Goal: Task Accomplishment & Management: Manage account settings

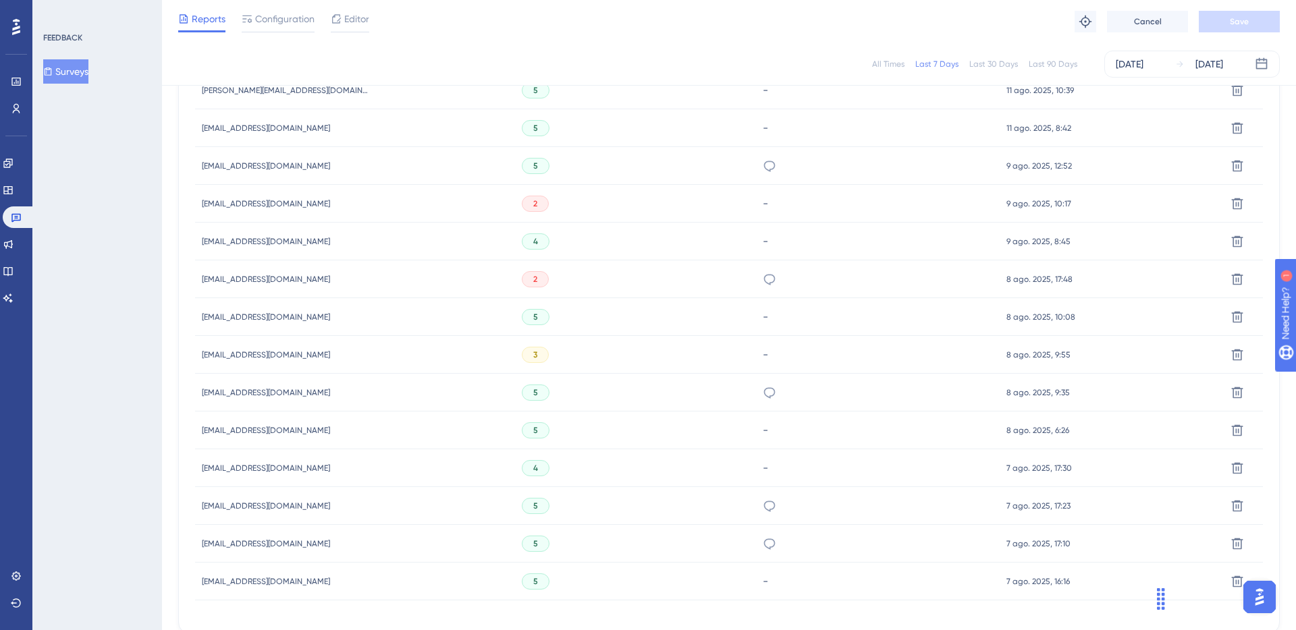
scroll to position [567, 0]
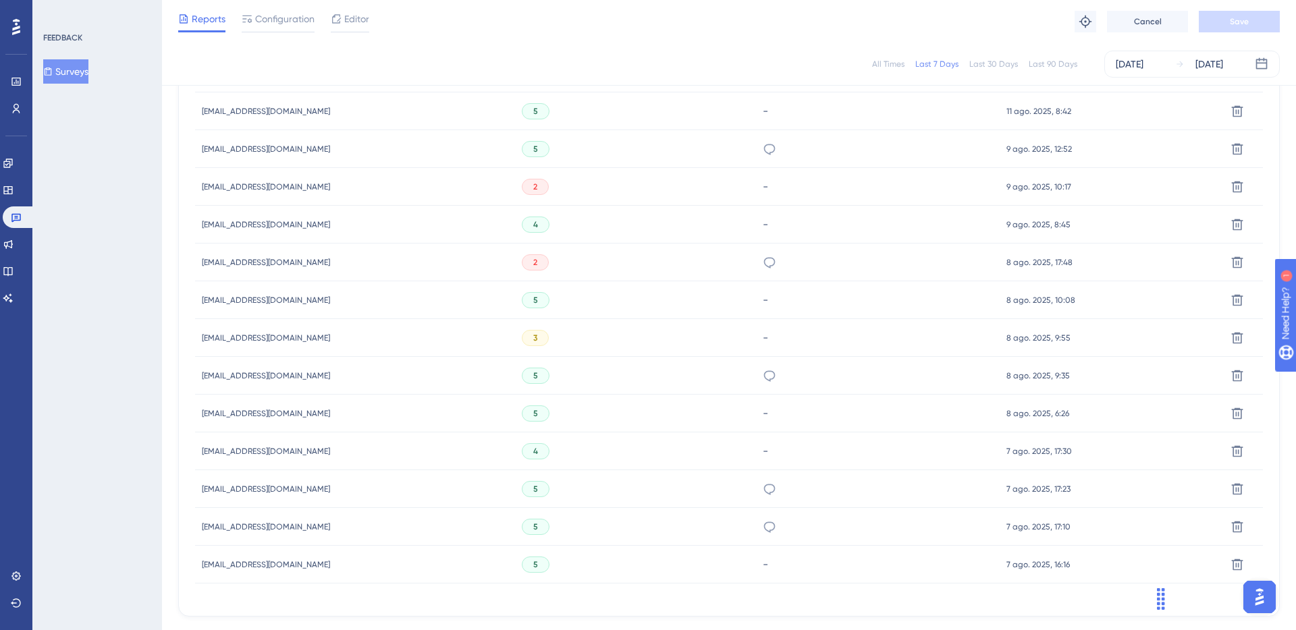
click at [234, 261] on span "pr.automoveis@hotmail.com" at bounding box center [266, 262] width 128 height 11
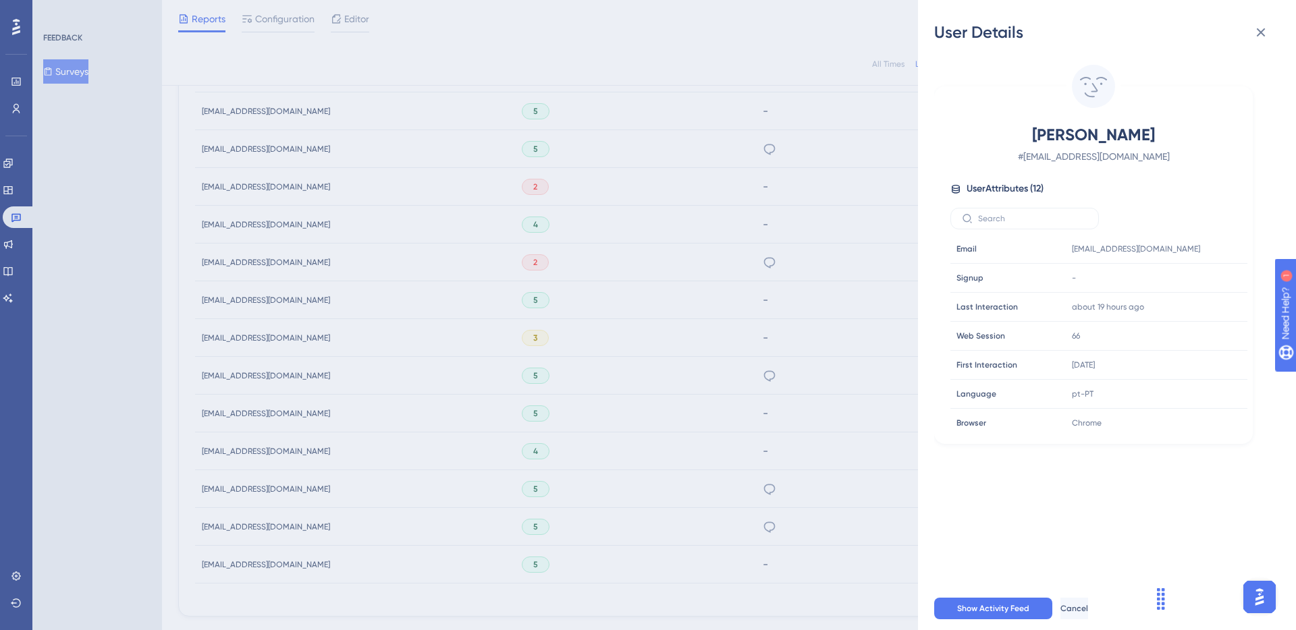
click at [750, 267] on div "User Details Felipe Silveira # pr.automoveis@hotmail.com User Attributes ( 12 )…" at bounding box center [648, 315] width 1296 height 630
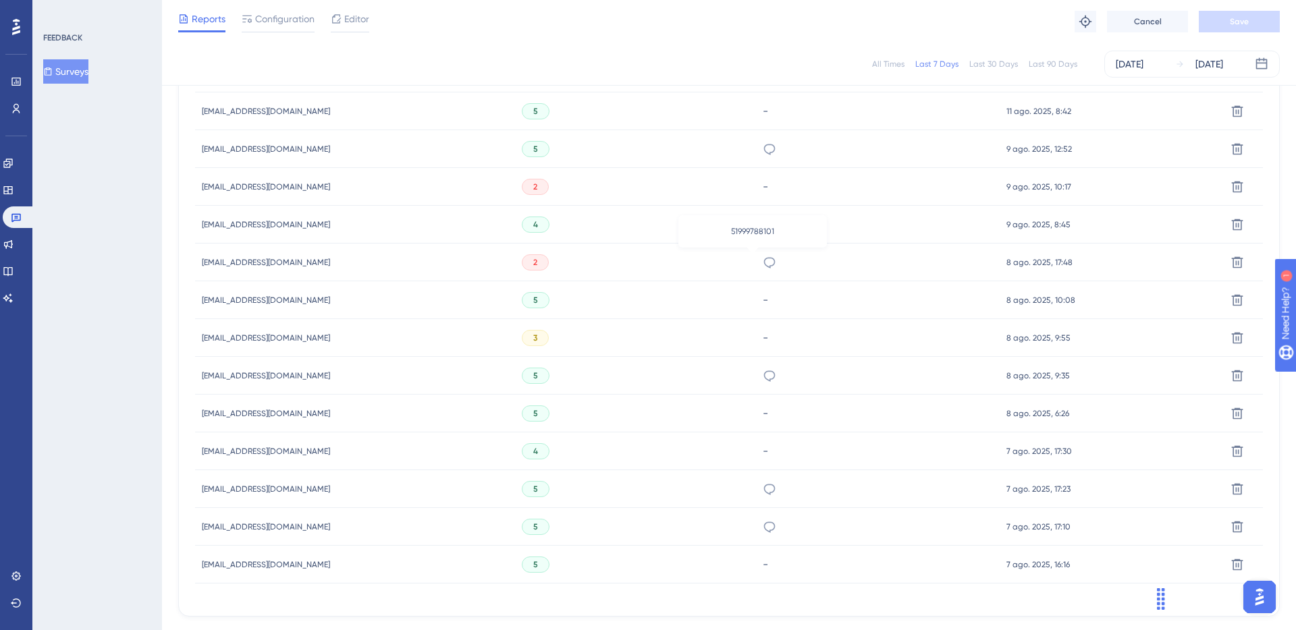
click at [762, 263] on icon at bounding box center [768, 262] width 13 height 13
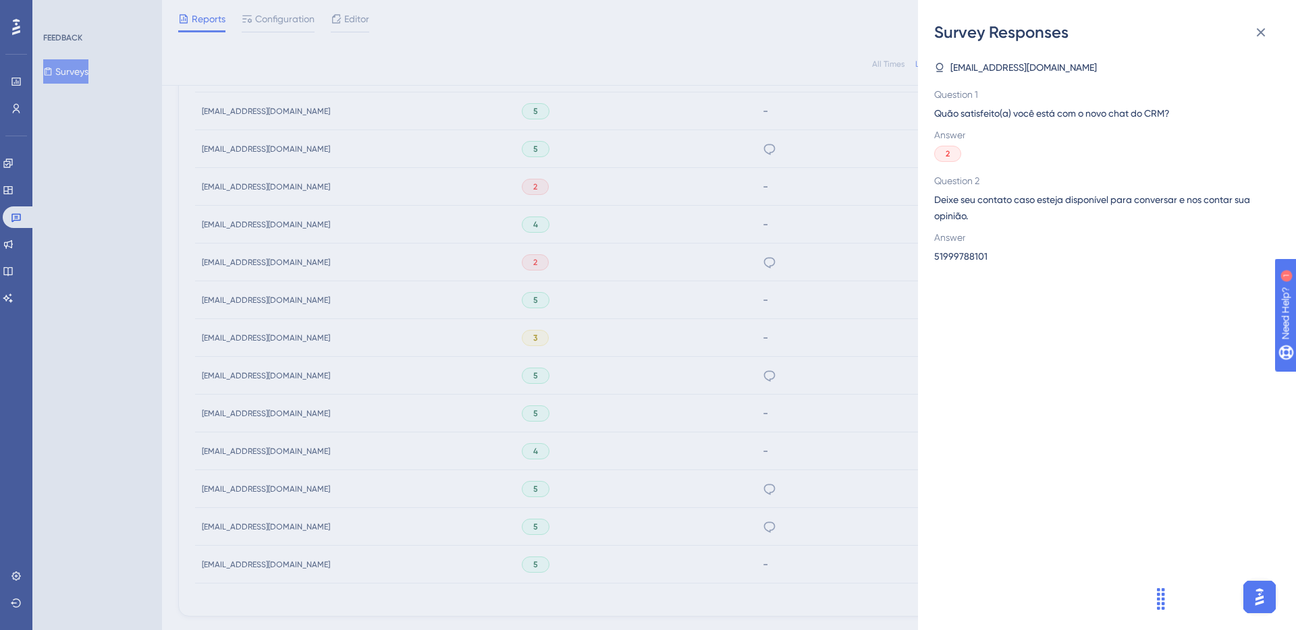
click at [274, 266] on div "Survey Responses pr.automoveis@hotmail.com Question 1 Quão satisfeito(a) você e…" at bounding box center [648, 315] width 1296 height 630
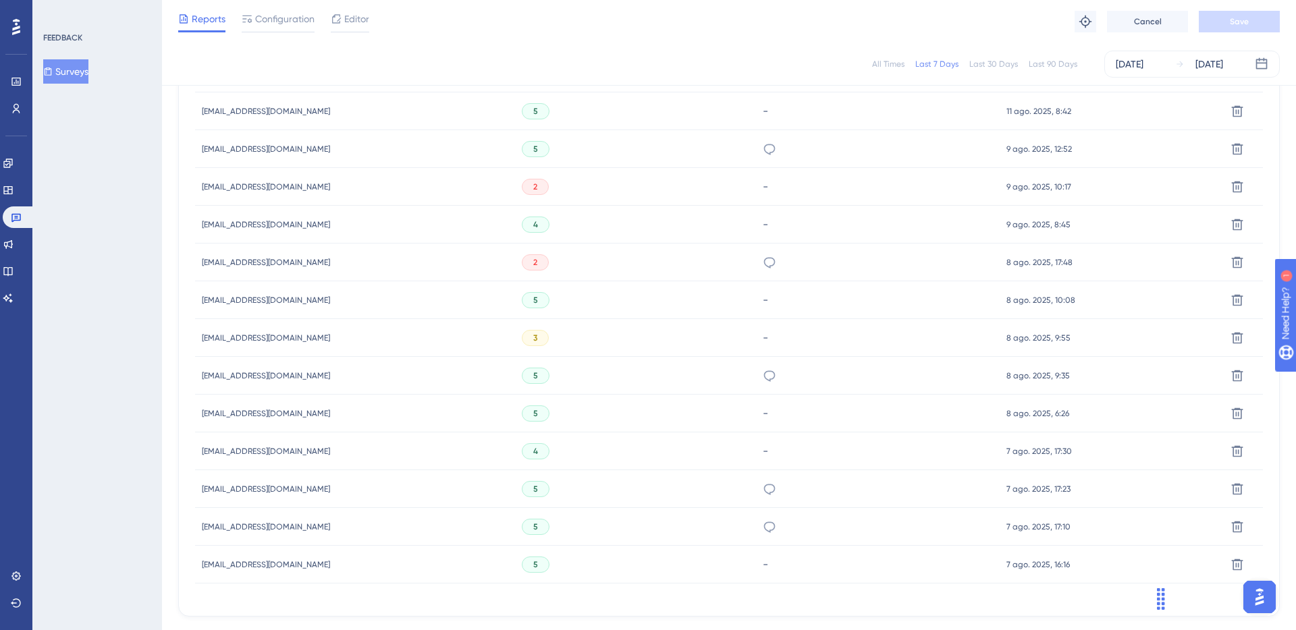
click at [252, 267] on span "pr.automoveis@hotmail.com" at bounding box center [266, 262] width 128 height 11
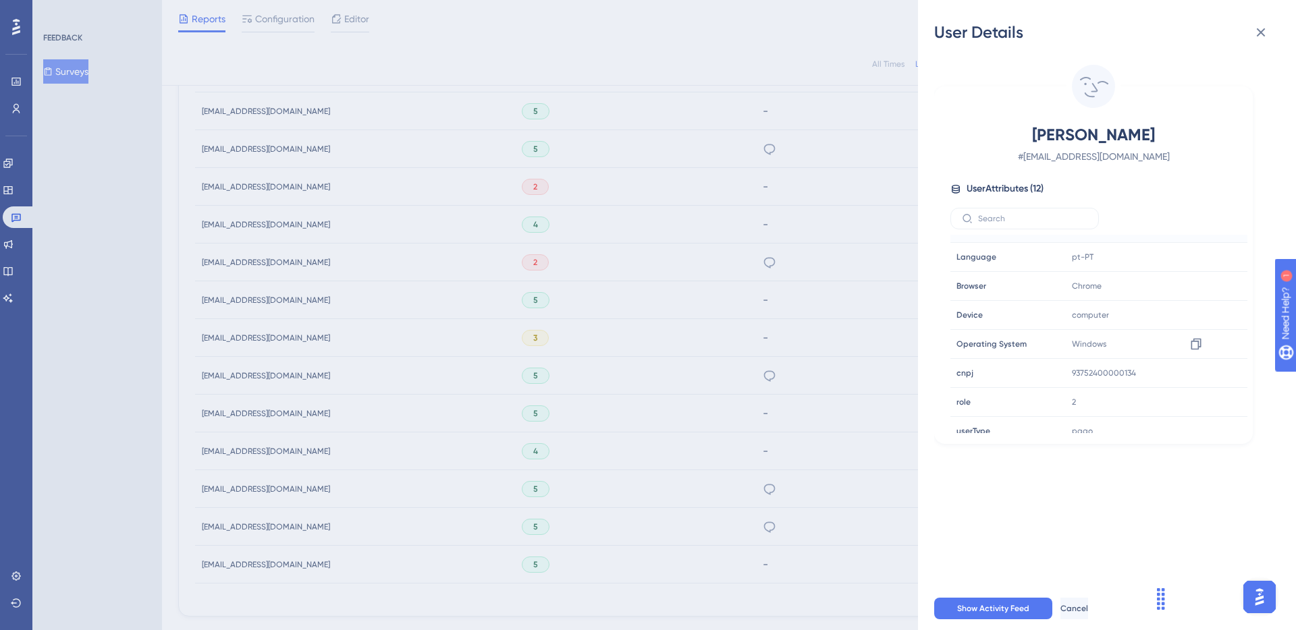
scroll to position [150, 0]
click at [1197, 359] on icon at bounding box center [1195, 360] width 13 height 13
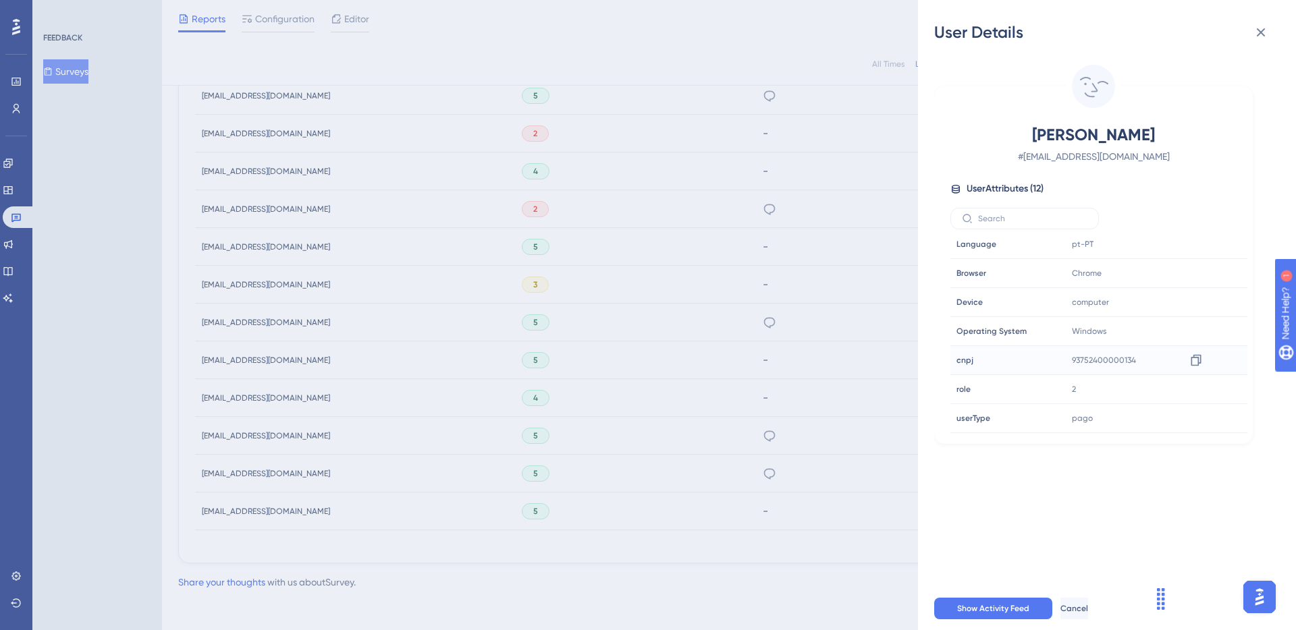
scroll to position [623, 0]
click at [754, 324] on div "User Details Felipe Silveira # pr.automoveis@hotmail.com User Attributes ( 12 )…" at bounding box center [648, 315] width 1296 height 630
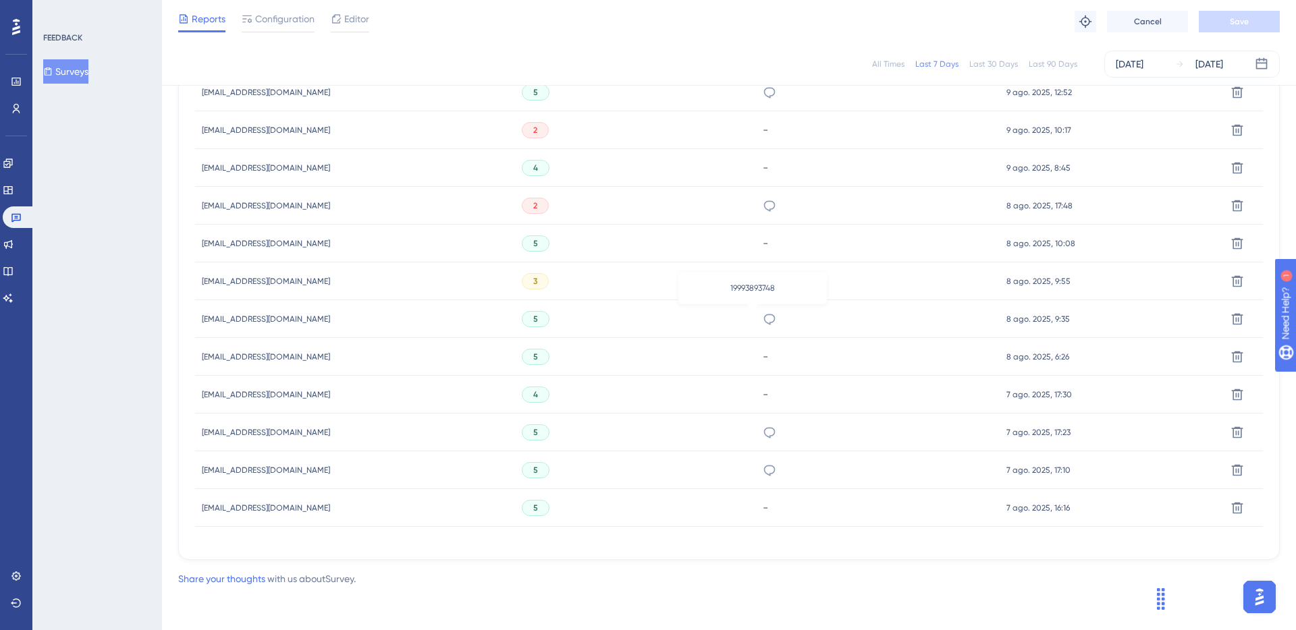
click at [762, 323] on icon at bounding box center [768, 318] width 13 height 13
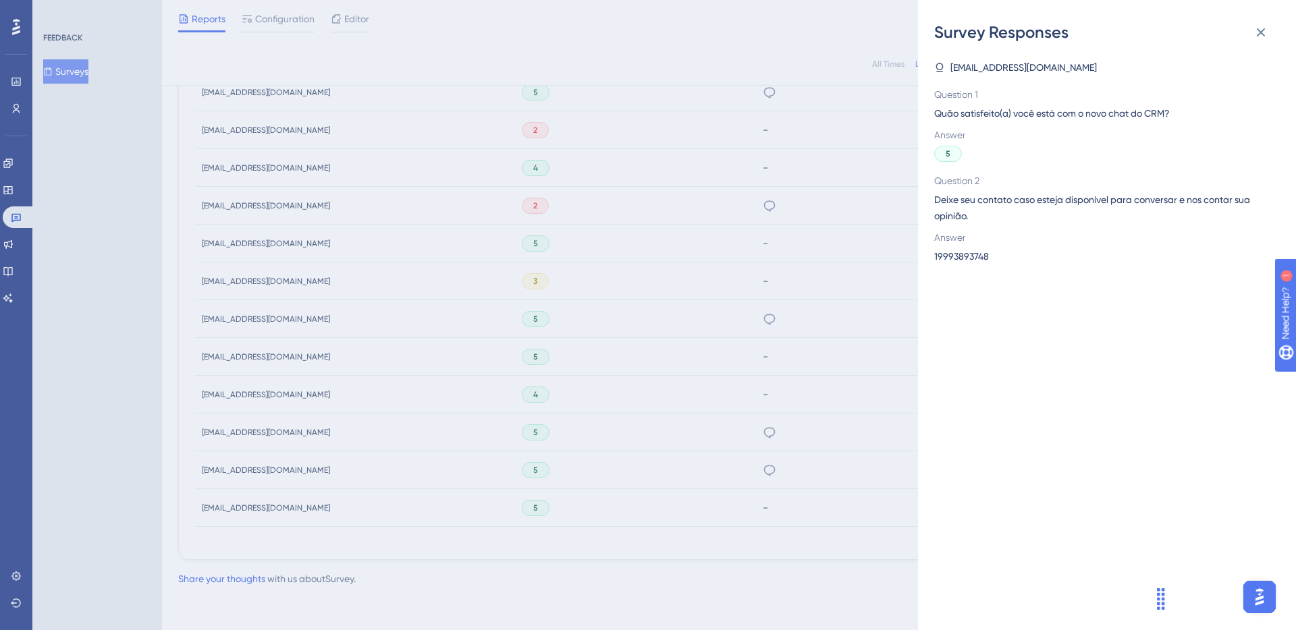
click at [363, 330] on div "Survey Responses cidoguedes49@gmail.com Question 1 Quão satisfeito(a) você está…" at bounding box center [648, 315] width 1296 height 630
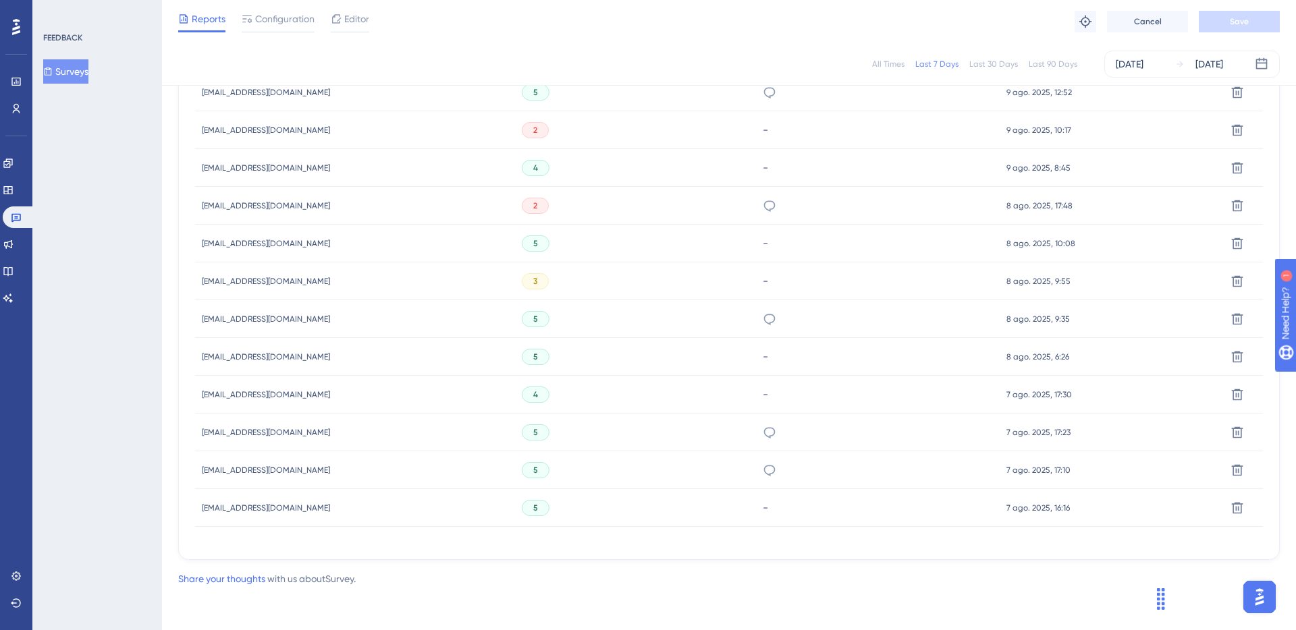
click at [272, 318] on span "cidoguedes49@gmail.com" at bounding box center [266, 319] width 128 height 11
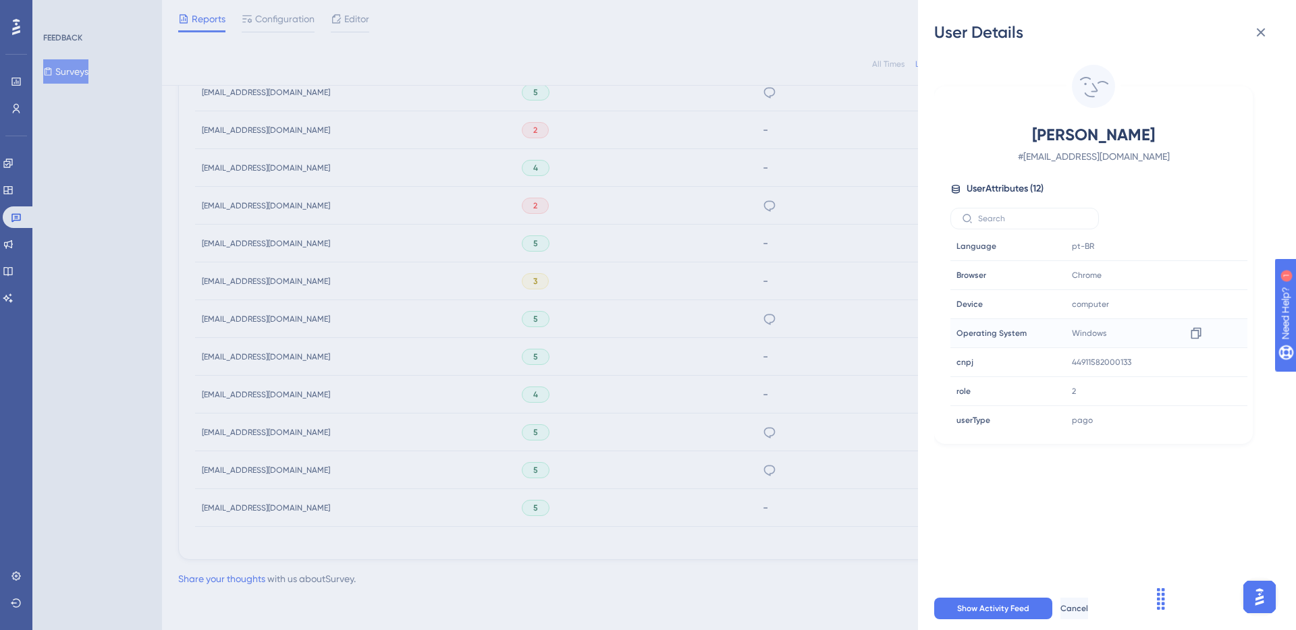
scroll to position [150, 0]
click at [1192, 361] on icon at bounding box center [1195, 360] width 13 height 13
click at [746, 206] on div "User Details CIDO SANTOS # cidoguedes49@gmail.com User Attributes ( 12 ) Email …" at bounding box center [648, 315] width 1296 height 630
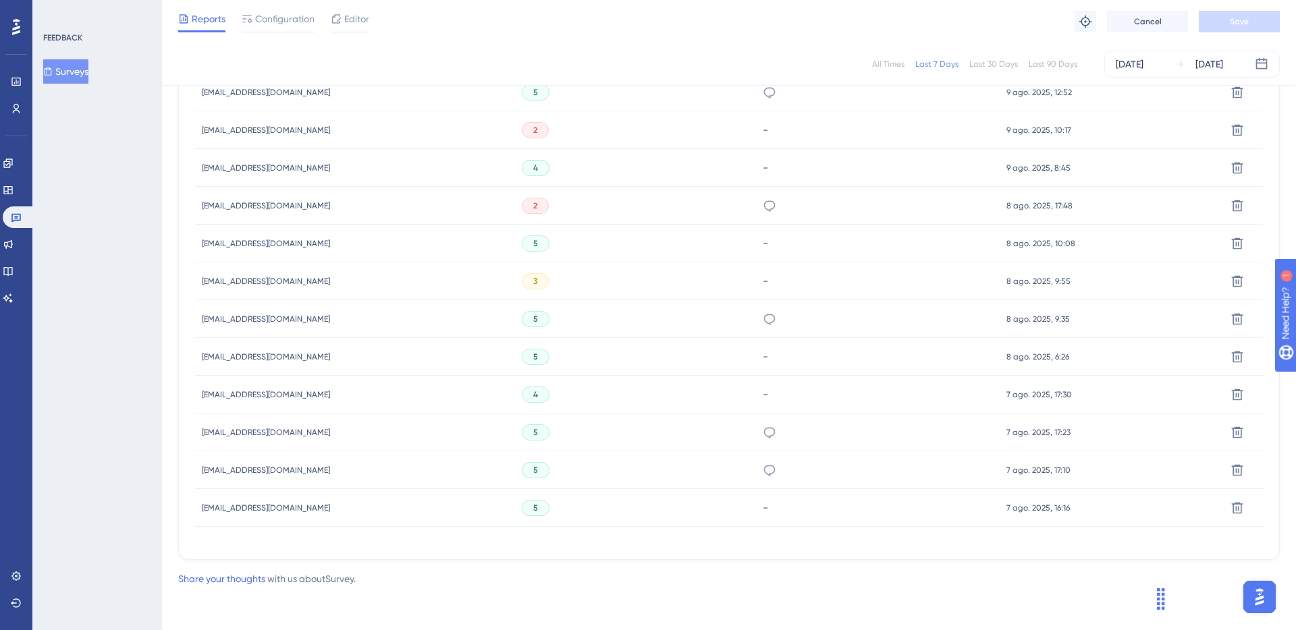
click at [240, 208] on span "pr.automoveis@hotmail.com" at bounding box center [266, 205] width 128 height 11
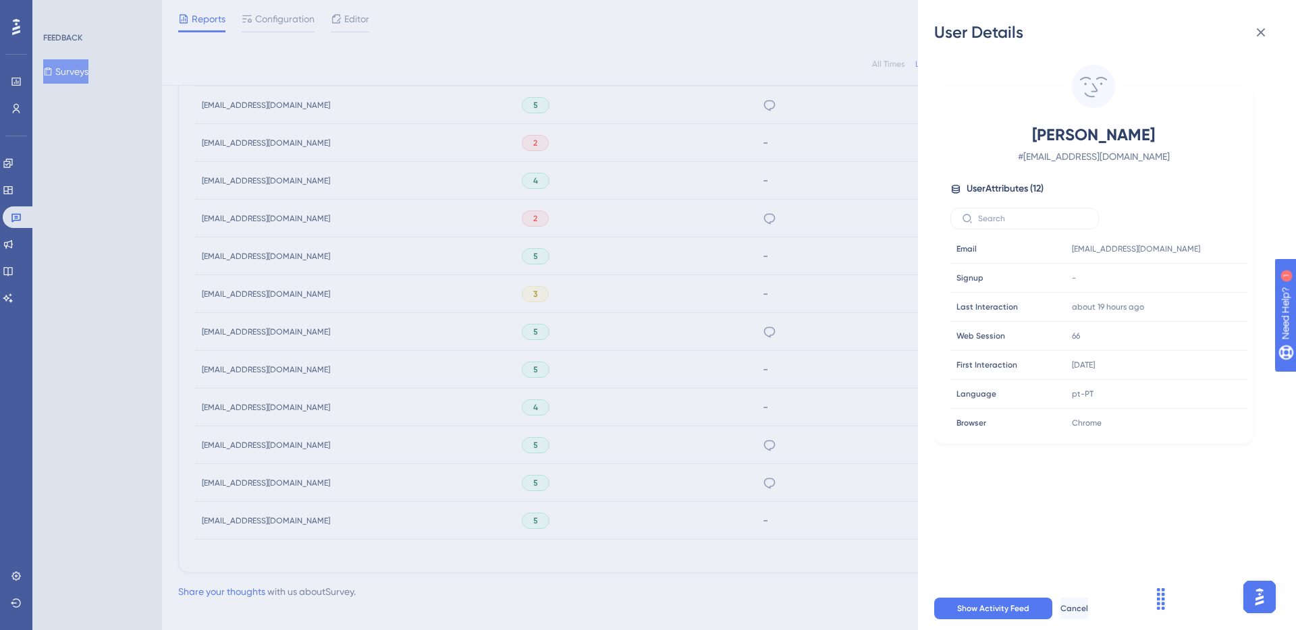
scroll to position [609, 0]
click at [279, 113] on div "User Details Felipe Silveira # pr.automoveis@hotmail.com User Attributes ( 12 )…" at bounding box center [648, 315] width 1296 height 630
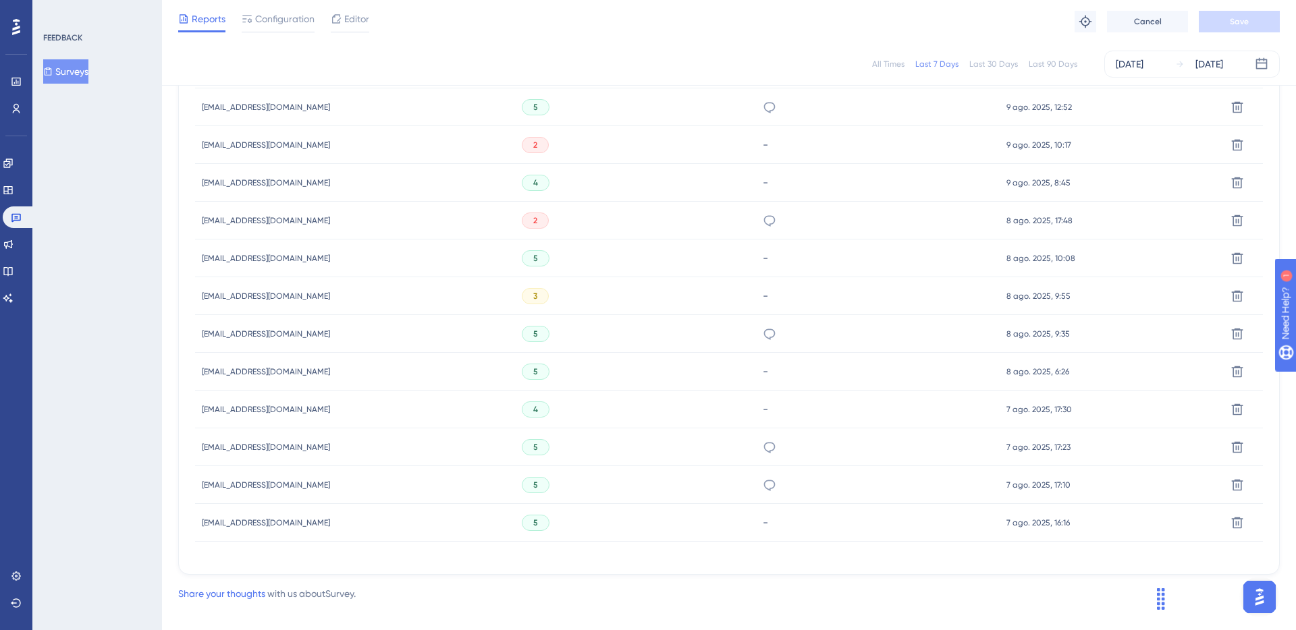
click at [254, 109] on span "lsandrilaw@gmail.com" at bounding box center [266, 107] width 128 height 11
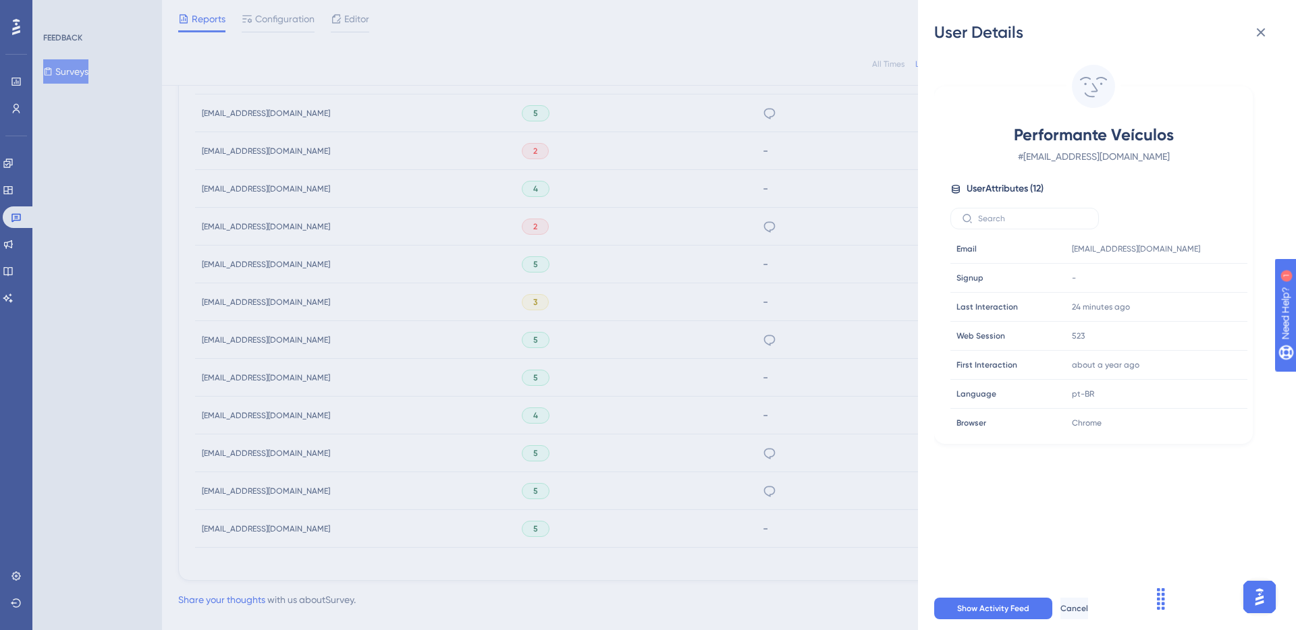
scroll to position [623, 0]
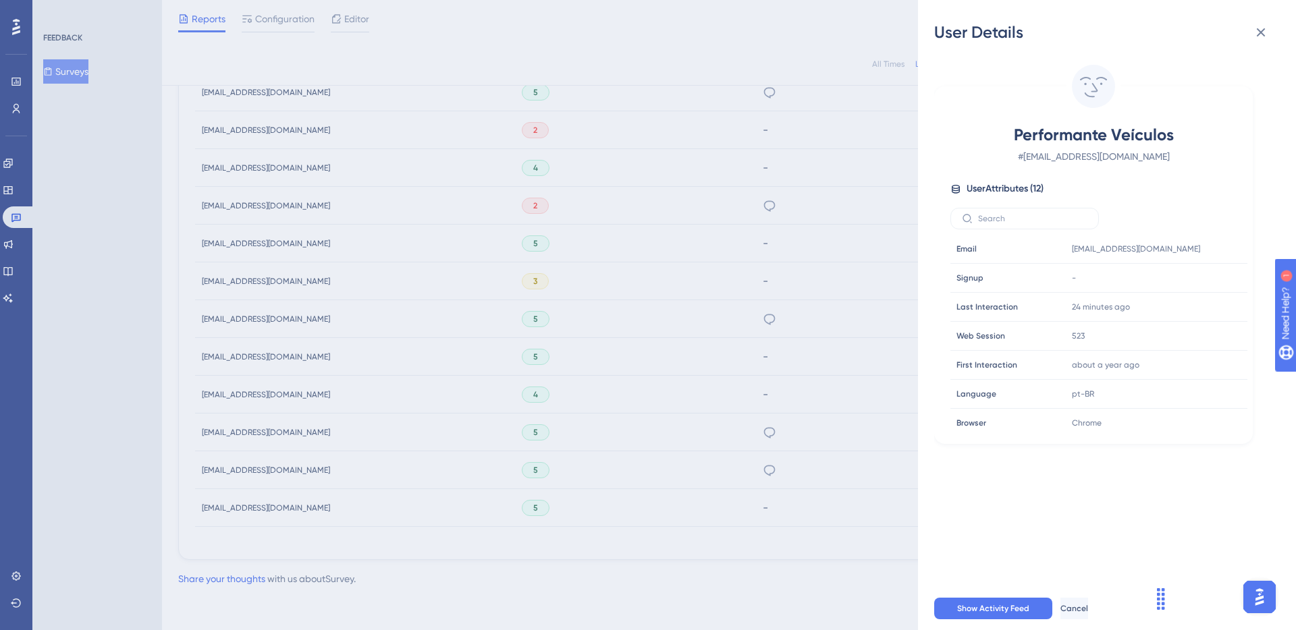
click at [584, 320] on div "User Details Performante Veículos # lsandrilaw@gmail.com User Attributes ( 12 )…" at bounding box center [648, 315] width 1296 height 630
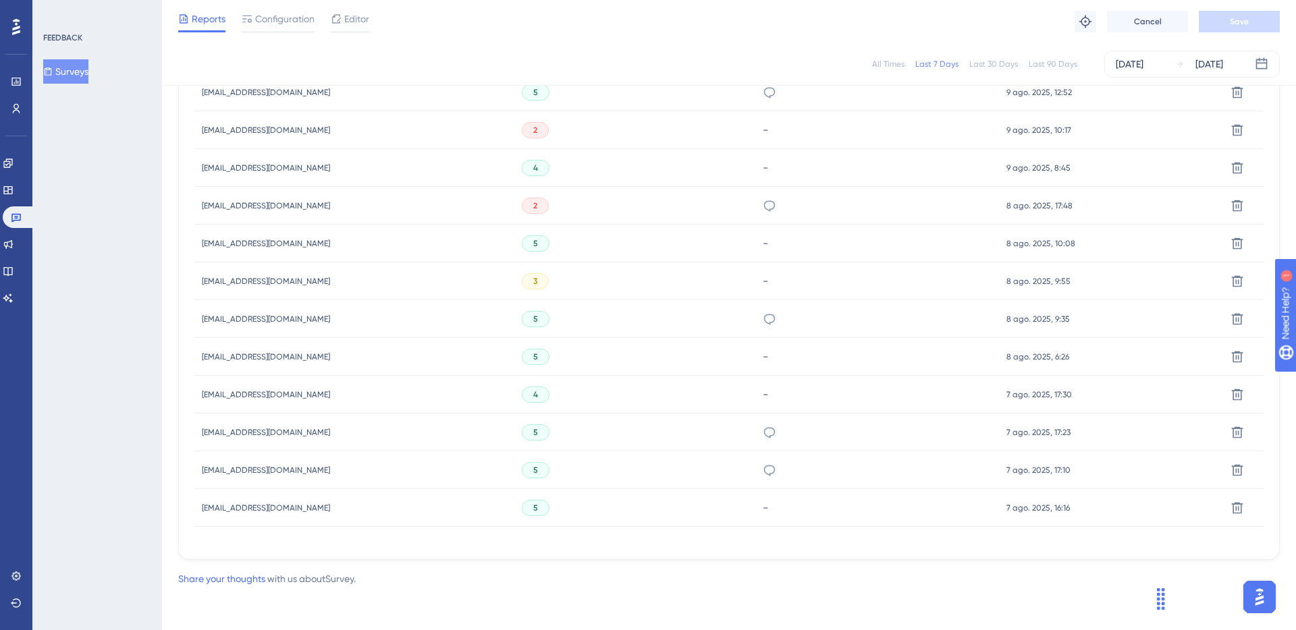
click at [221, 435] on span "carros@andrecar.com.br" at bounding box center [266, 432] width 128 height 11
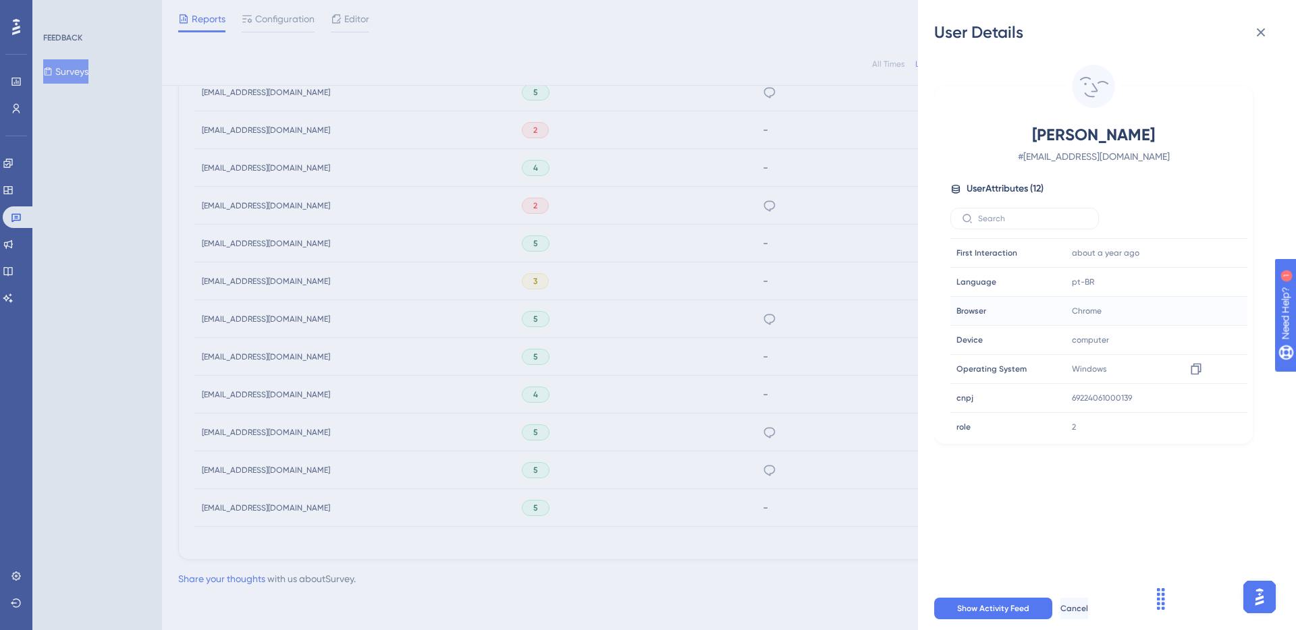
scroll to position [113, 0]
click at [1198, 397] on icon at bounding box center [1195, 396] width 10 height 11
click at [750, 471] on div "User Details Adriano Fernandes # carros@andrecar.com.br User Attributes ( 12 ) …" at bounding box center [648, 315] width 1296 height 630
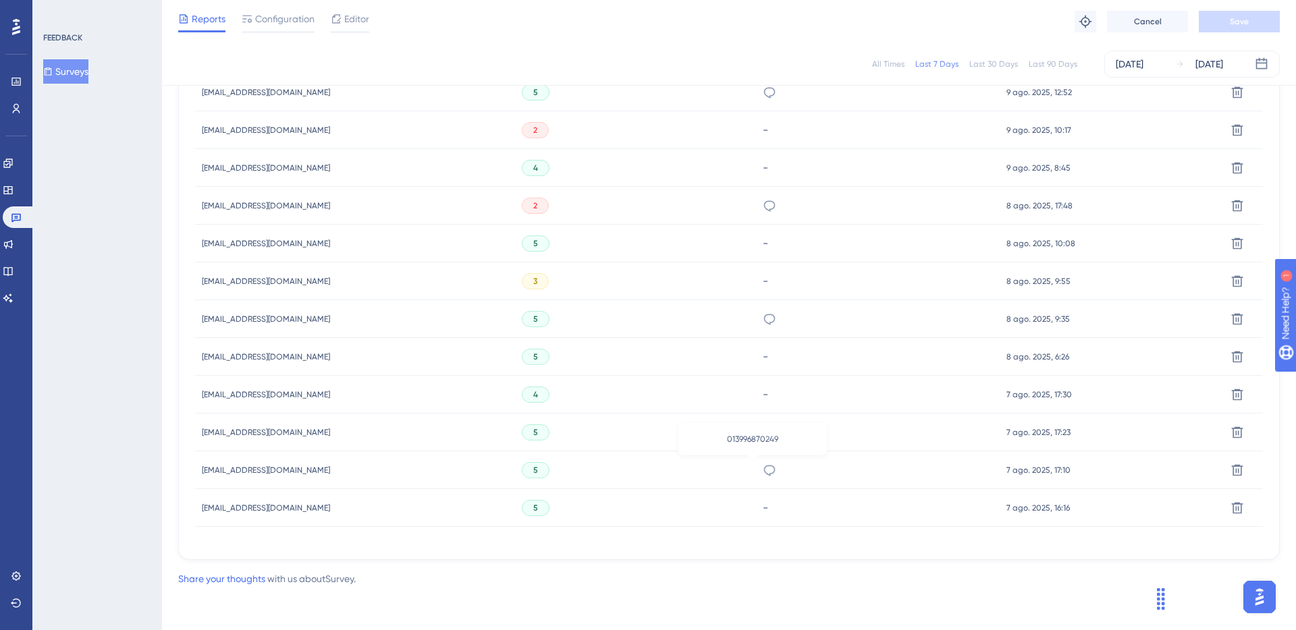
click at [762, 472] on icon at bounding box center [768, 470] width 13 height 13
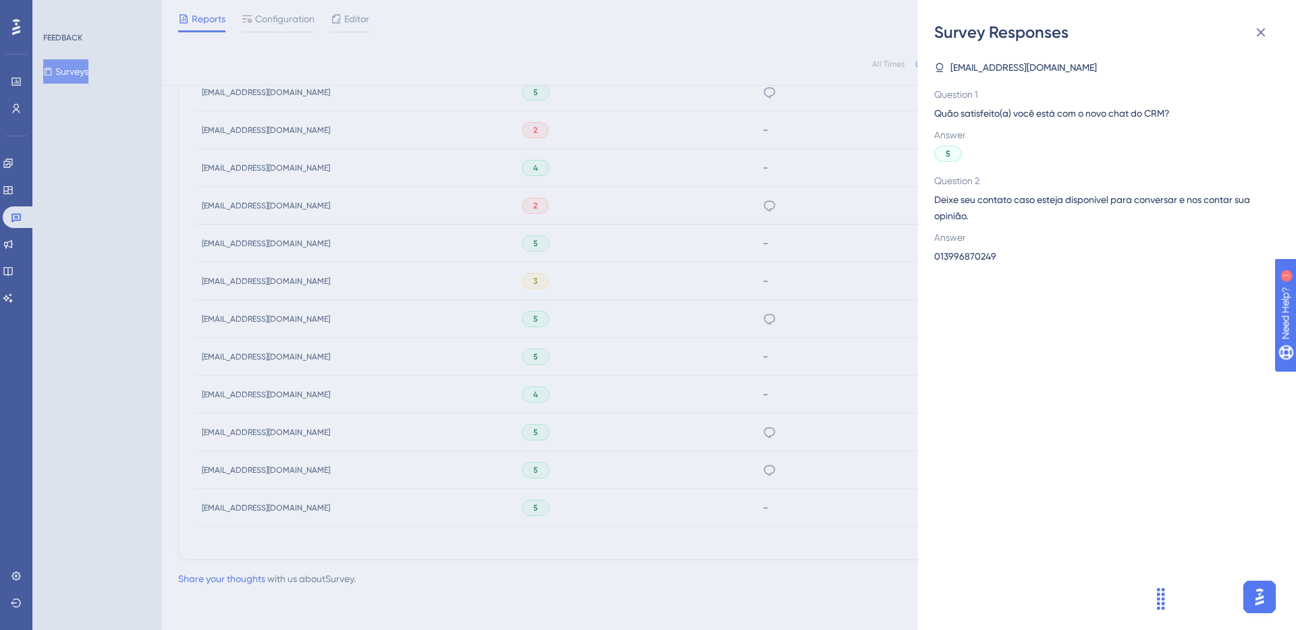
click at [304, 463] on div "Survey Responses vendas@bicudomotoshonda.com.br Question 1 Quão satisfeito(a) v…" at bounding box center [648, 315] width 1296 height 630
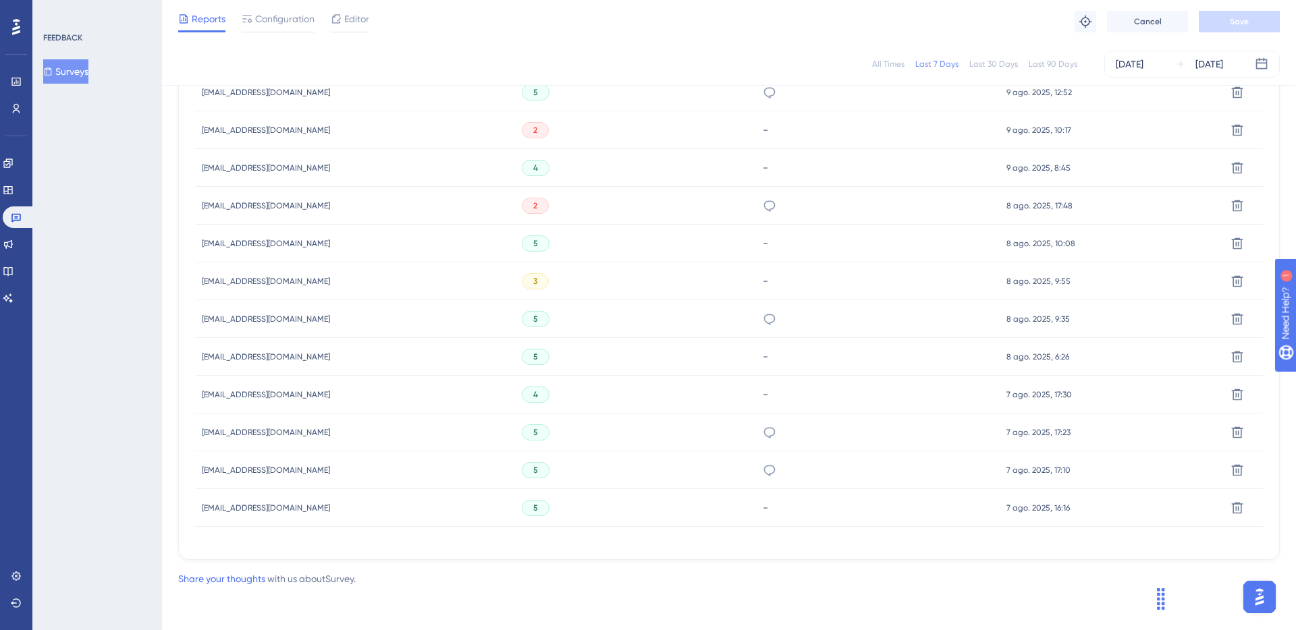
click at [293, 470] on span "vendas@bicudomotoshonda.com.br" at bounding box center [266, 470] width 128 height 11
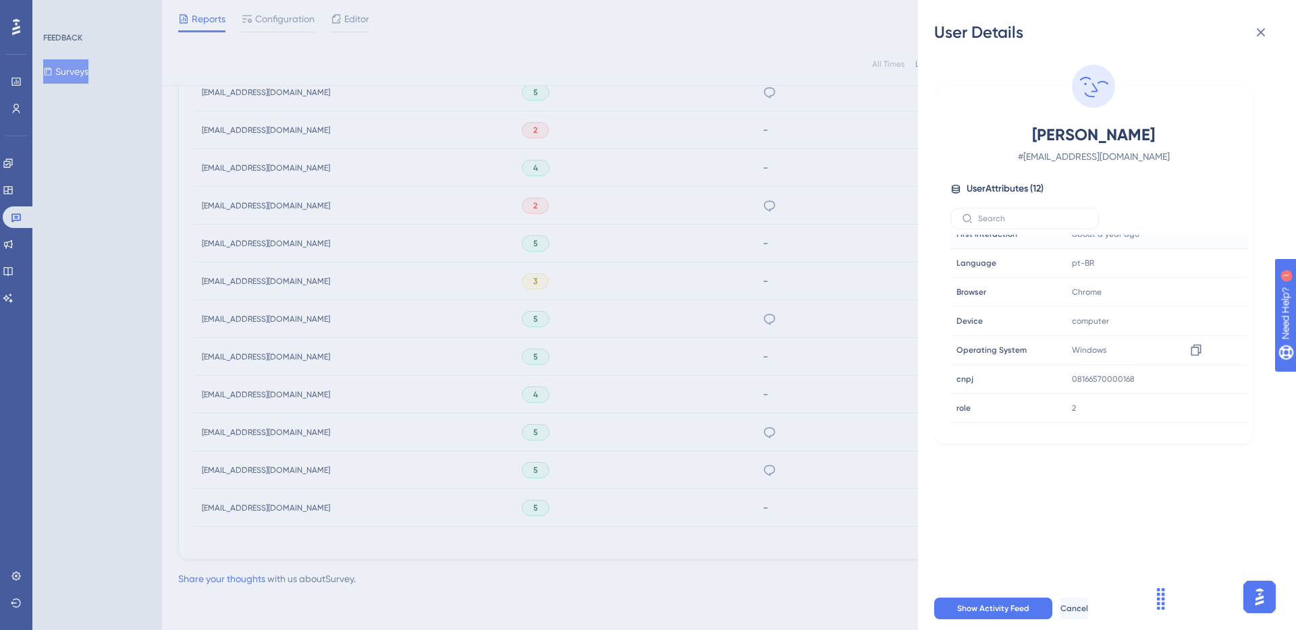
scroll to position [150, 0]
click at [1189, 362] on icon at bounding box center [1195, 360] width 13 height 13
click at [1007, 468] on div "LEANDRO PEREIRA # vendas@bicudomotoshonda.com.br User Attributes ( 12 ) Email E…" at bounding box center [1112, 315] width 356 height 544
click at [230, 431] on div "User Details LEANDRO PEREIRA # vendas@bicudomotoshonda.com.br User Attributes (…" at bounding box center [648, 315] width 1296 height 630
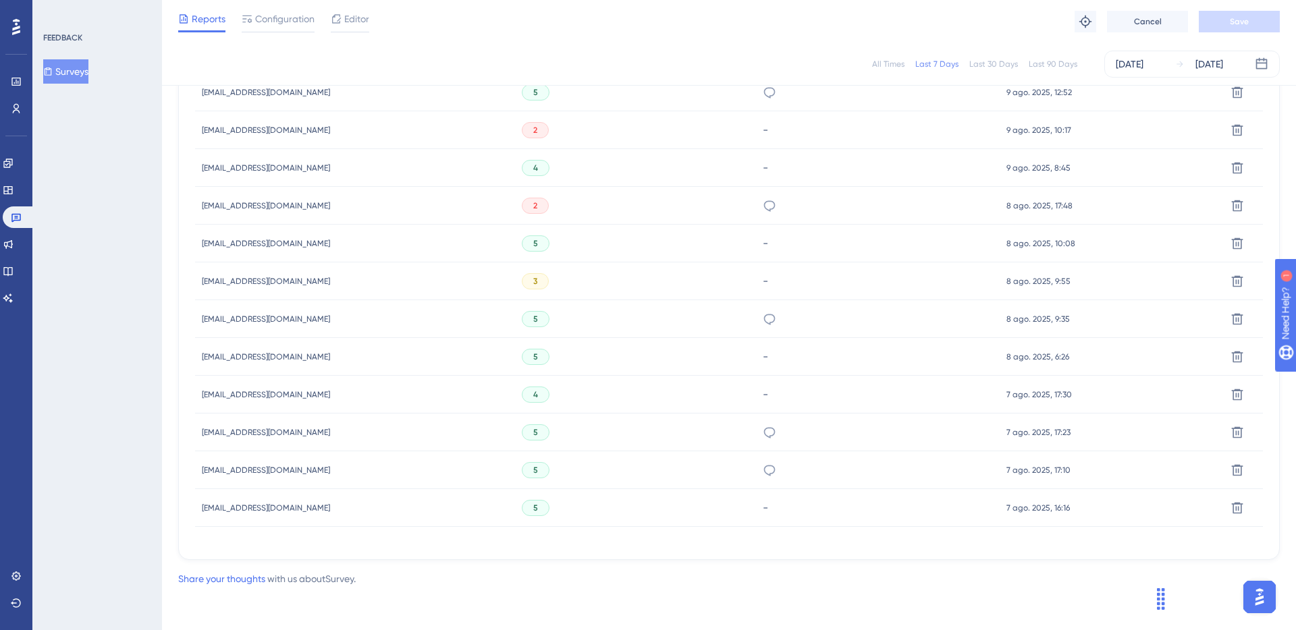
click at [253, 435] on span "carros@andrecar.com.br" at bounding box center [266, 432] width 128 height 11
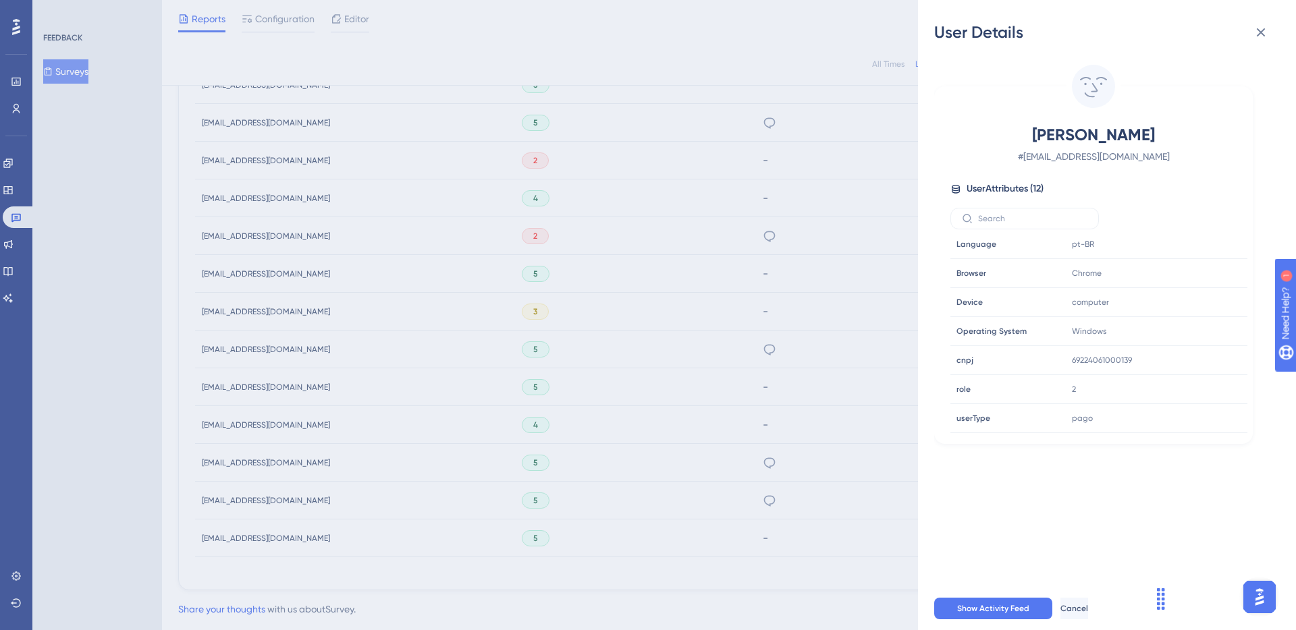
scroll to position [588, 0]
click at [260, 361] on div "User Details Adriano Fernandes # carros@andrecar.com.br User Attributes ( 12 ) …" at bounding box center [648, 315] width 1296 height 630
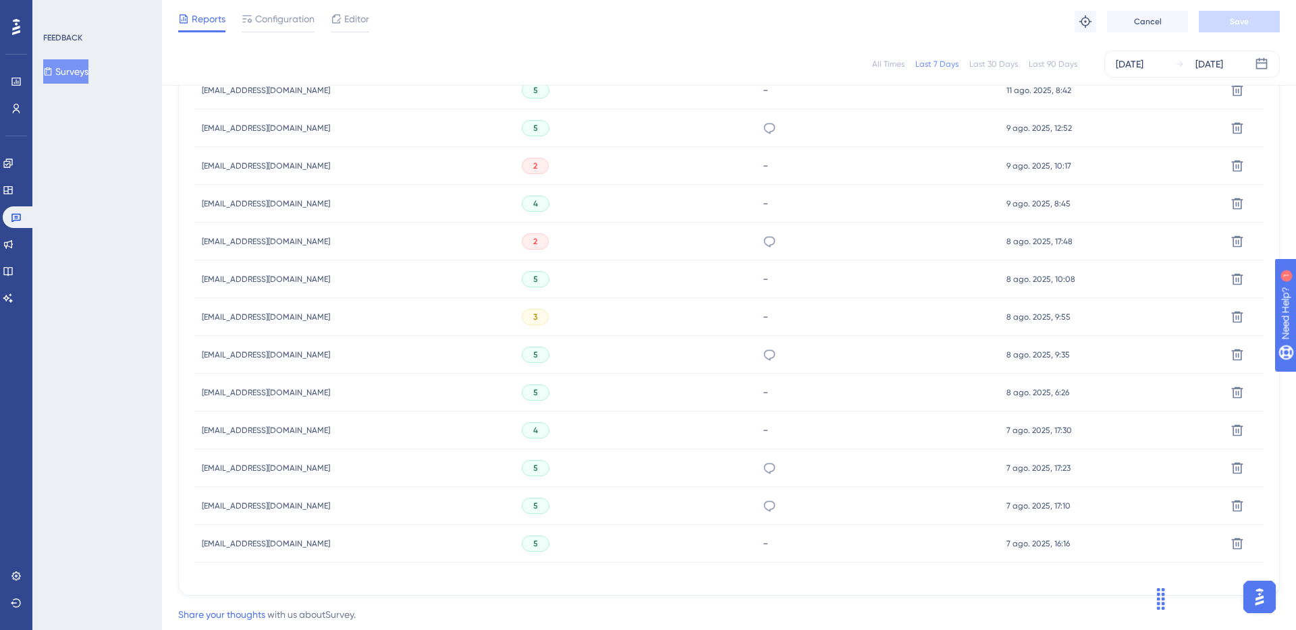
click at [242, 358] on span "cidoguedes49@gmail.com" at bounding box center [266, 355] width 128 height 11
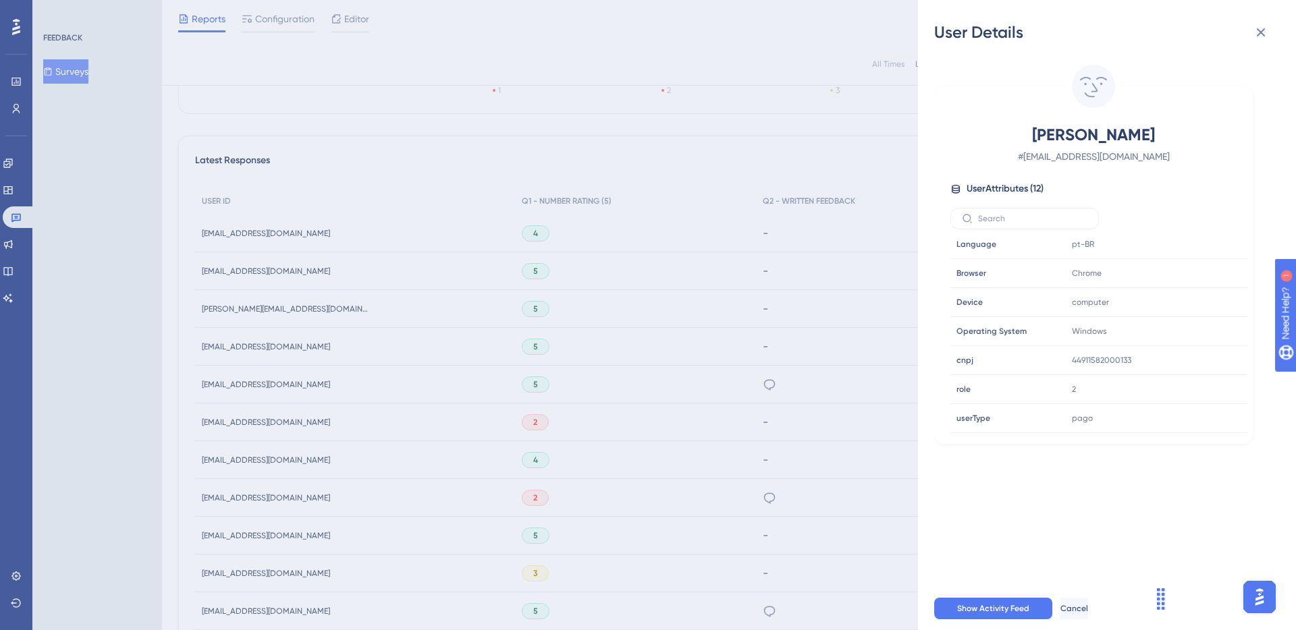
scroll to position [330, 0]
click at [497, 389] on div "User Details CIDO SANTOS # cidoguedes49@gmail.com User Attributes ( 12 ) Email …" at bounding box center [648, 315] width 1296 height 630
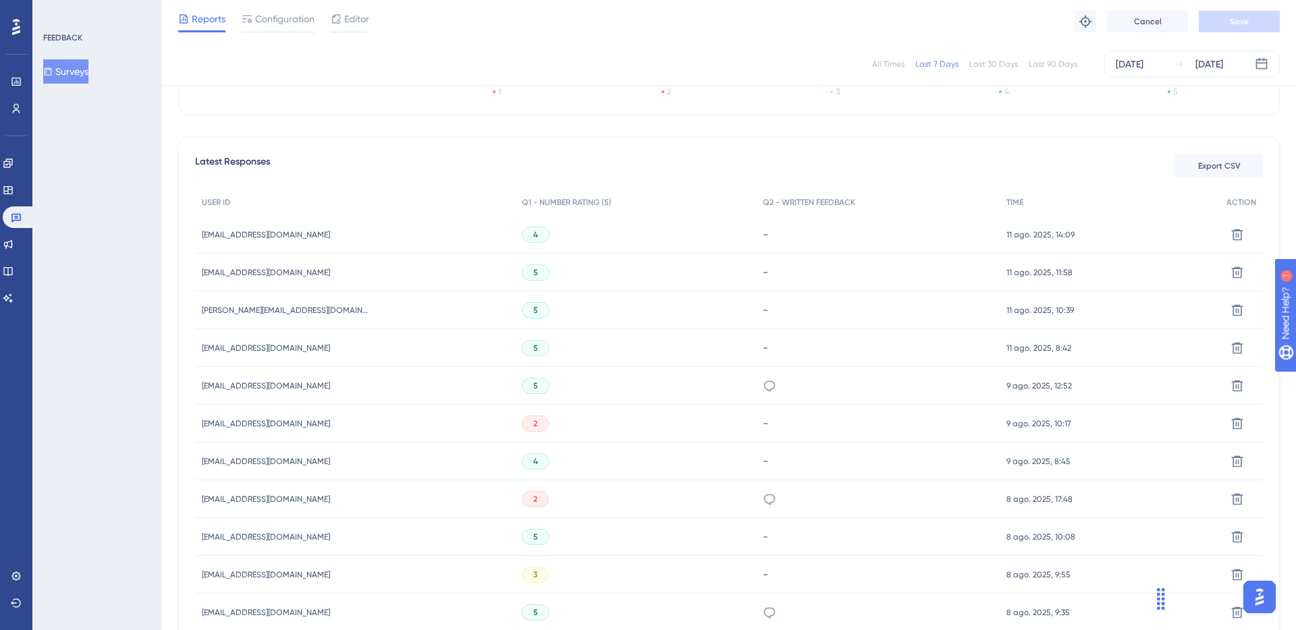
click at [244, 388] on span "lsandrilaw@gmail.com" at bounding box center [266, 386] width 128 height 11
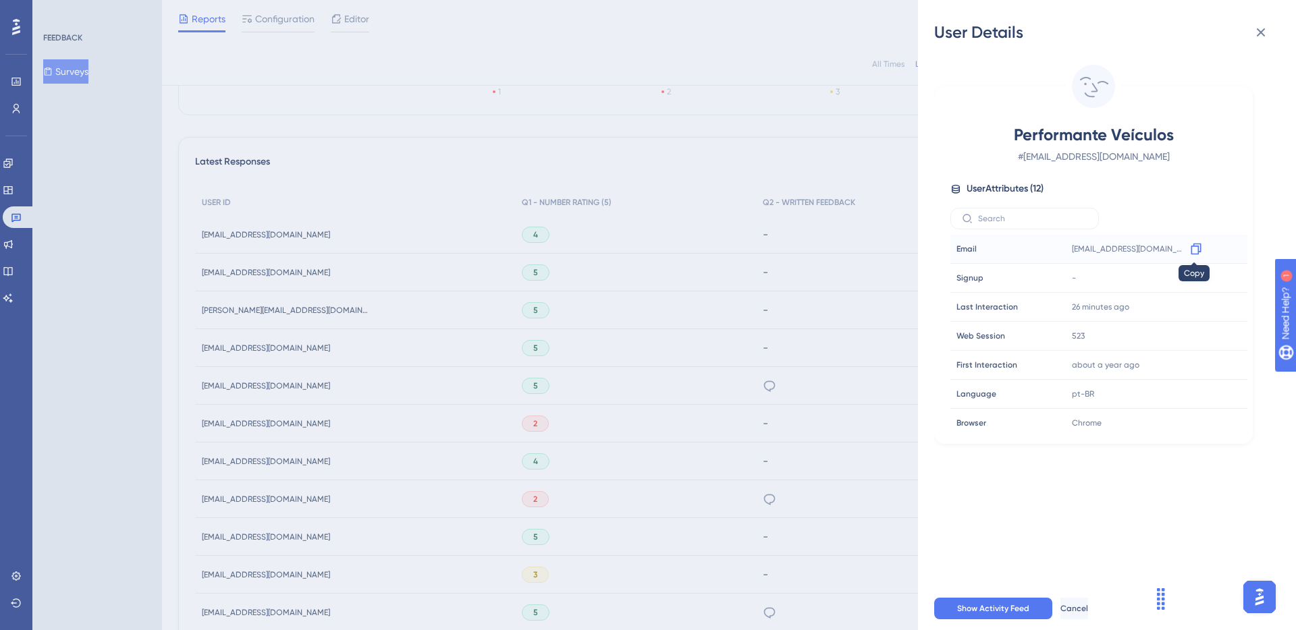
click at [1194, 248] on icon at bounding box center [1195, 248] width 13 height 13
drag, startPoint x: 1009, startPoint y: 139, endPoint x: 1206, endPoint y: 144, distance: 197.1
click at [1206, 144] on span "Performante Veículos" at bounding box center [1093, 135] width 238 height 22
copy span "Performante Veículos"
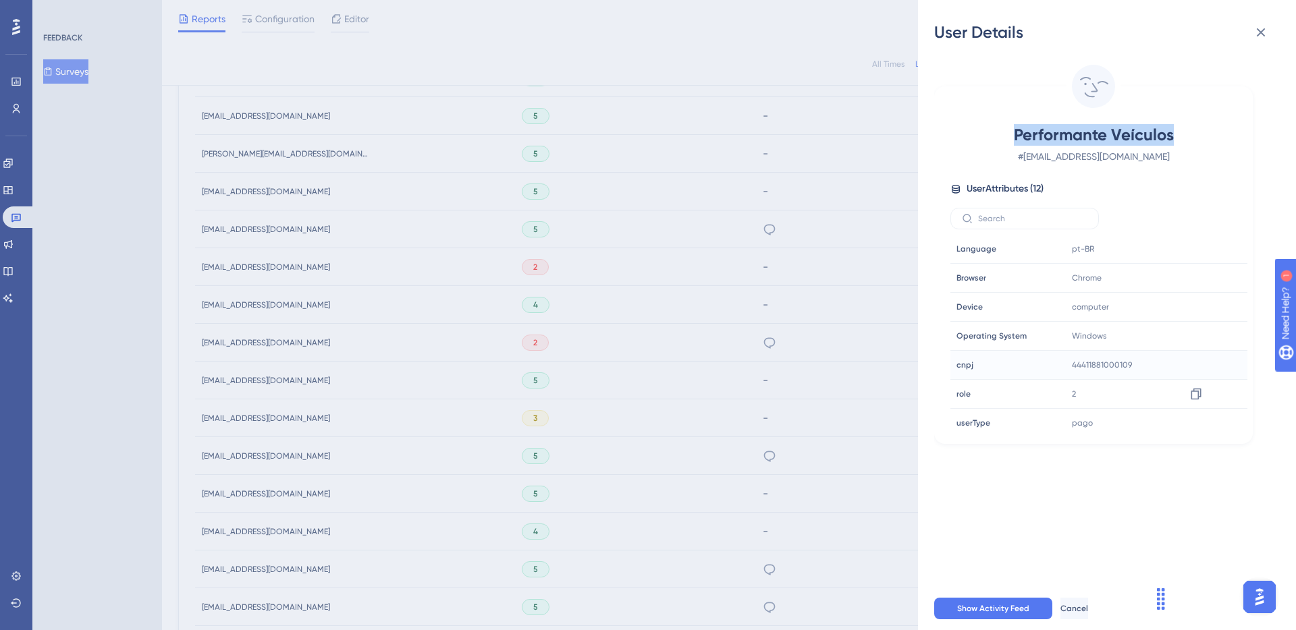
scroll to position [146, 0]
click at [1194, 366] on icon at bounding box center [1195, 363] width 13 height 13
click at [749, 341] on div "User Details Performante Veículos # lsandrilaw@gmail.com User Attributes ( 12 )…" at bounding box center [648, 315] width 1296 height 630
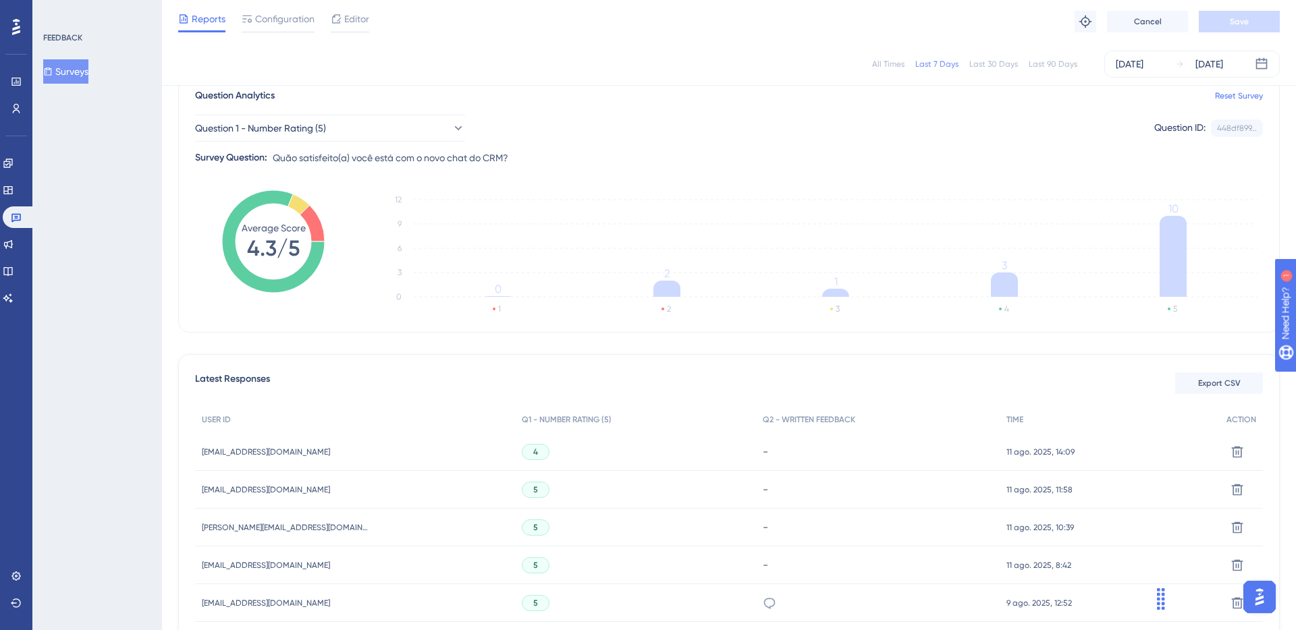
scroll to position [0, 0]
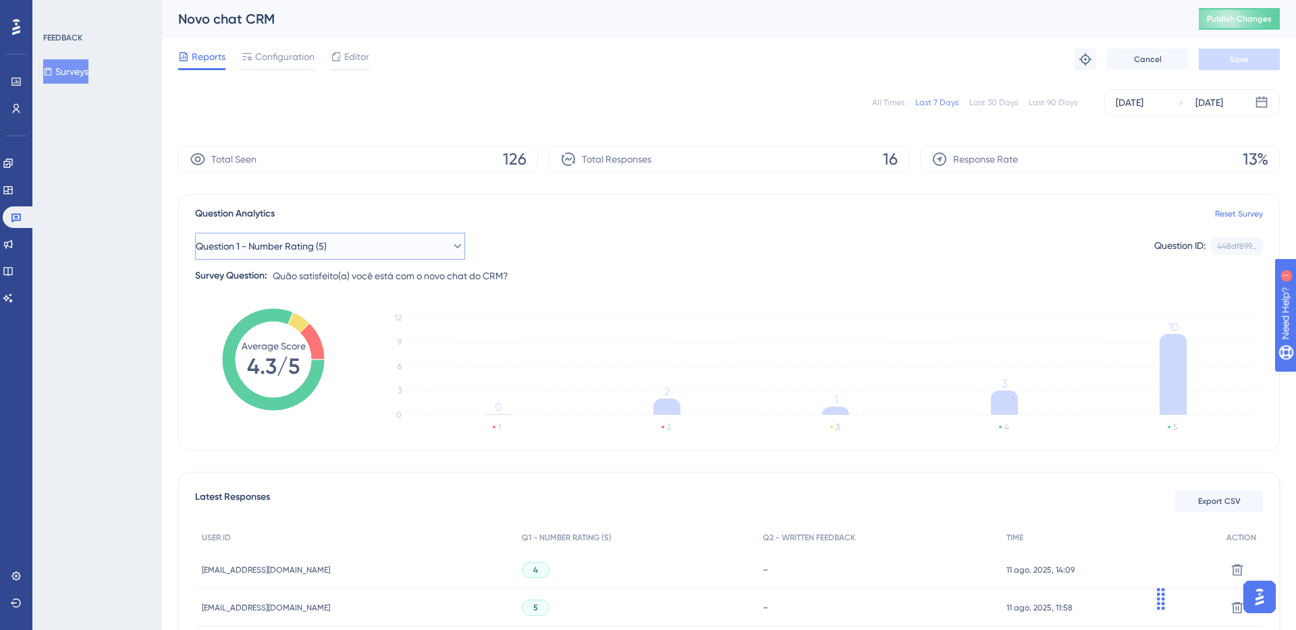
click at [397, 254] on button "Question 1 - Number Rating (5)" at bounding box center [330, 246] width 270 height 27
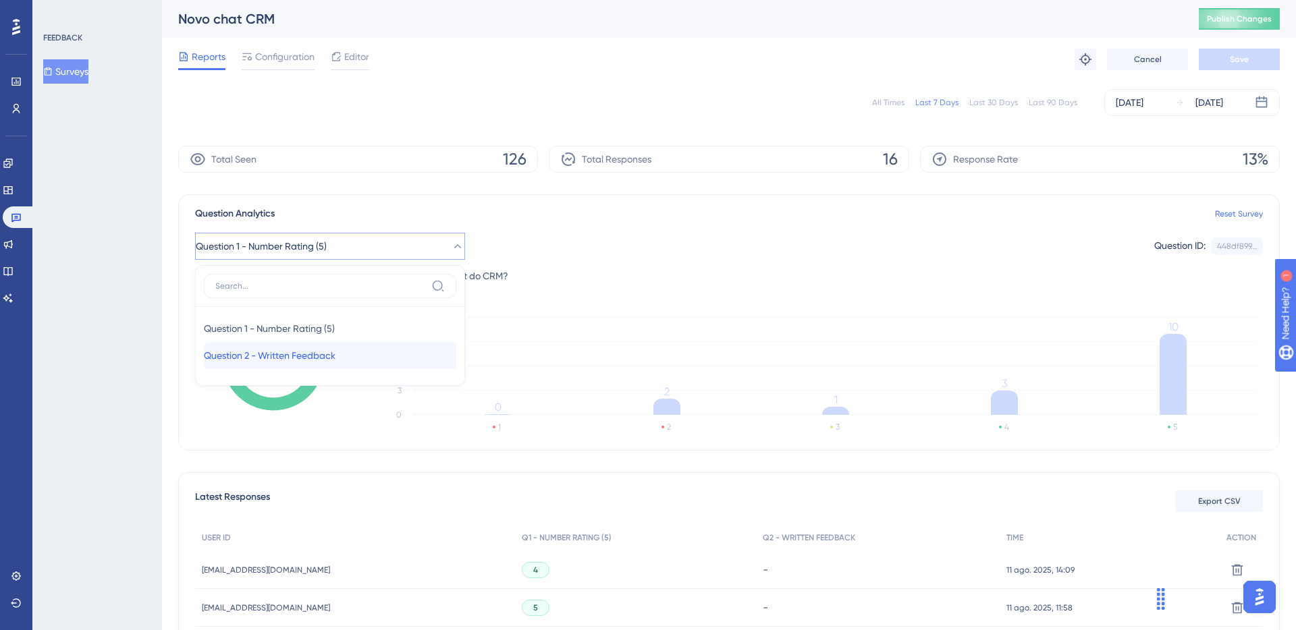
click at [335, 353] on span "Question 2 - Written Feedback" at bounding box center [270, 355] width 132 height 16
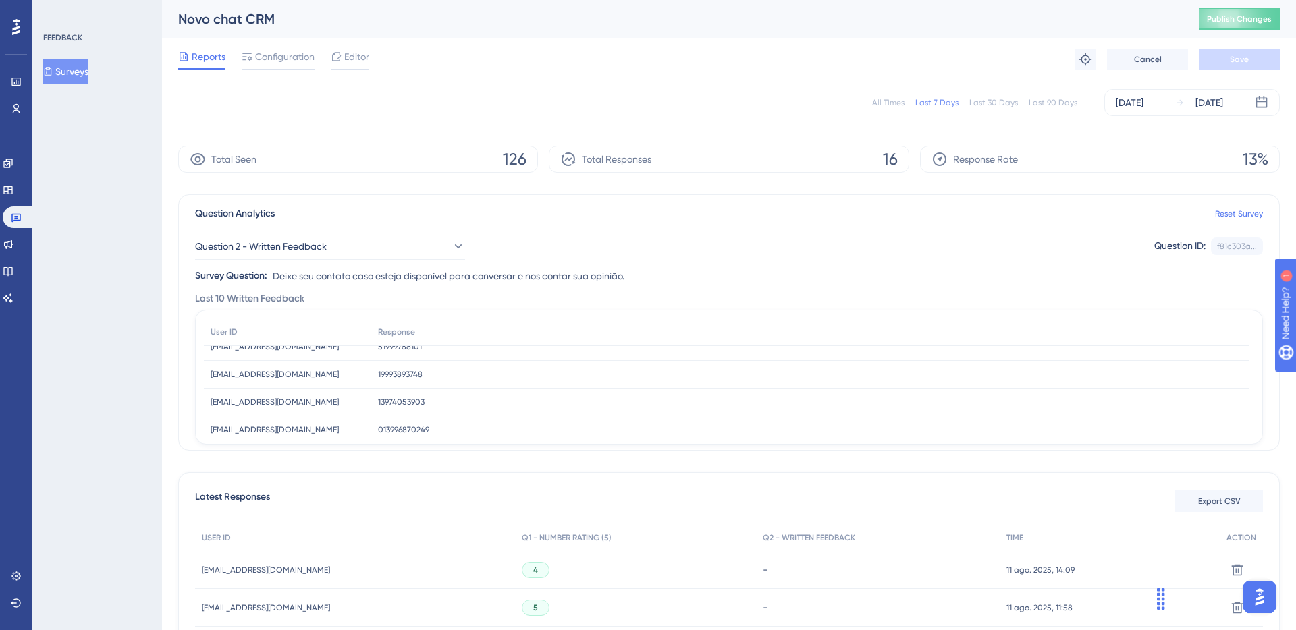
scroll to position [63, 0]
click at [1244, 26] on button "Publish Changes" at bounding box center [1238, 19] width 81 height 22
click at [11, 162] on icon at bounding box center [8, 163] width 11 height 11
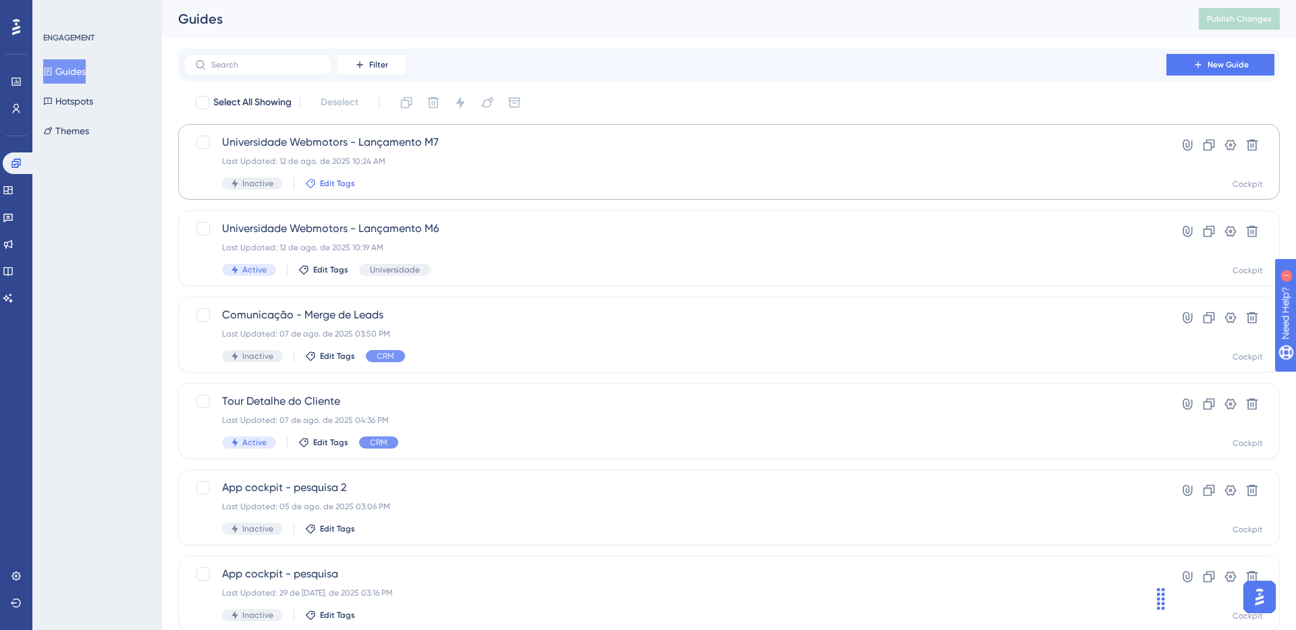
click at [342, 184] on span "Edit Tags" at bounding box center [337, 183] width 35 height 11
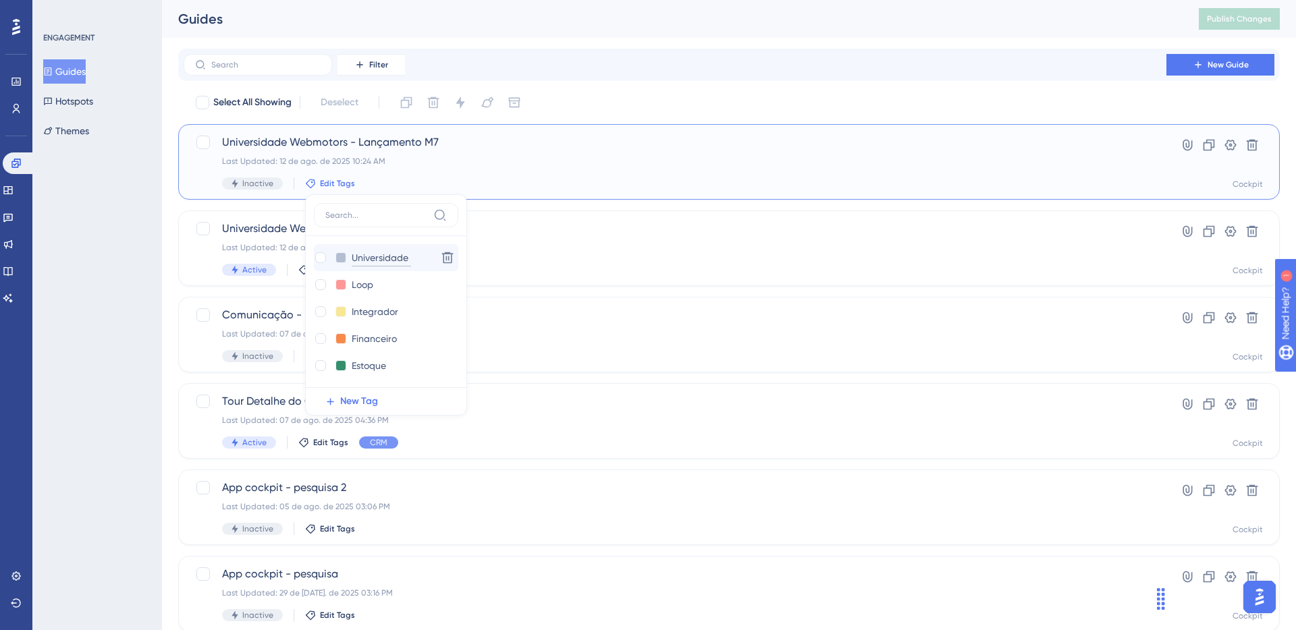
click at [369, 257] on input "Universidade" at bounding box center [381, 258] width 59 height 17
click at [323, 259] on div at bounding box center [320, 257] width 11 height 11
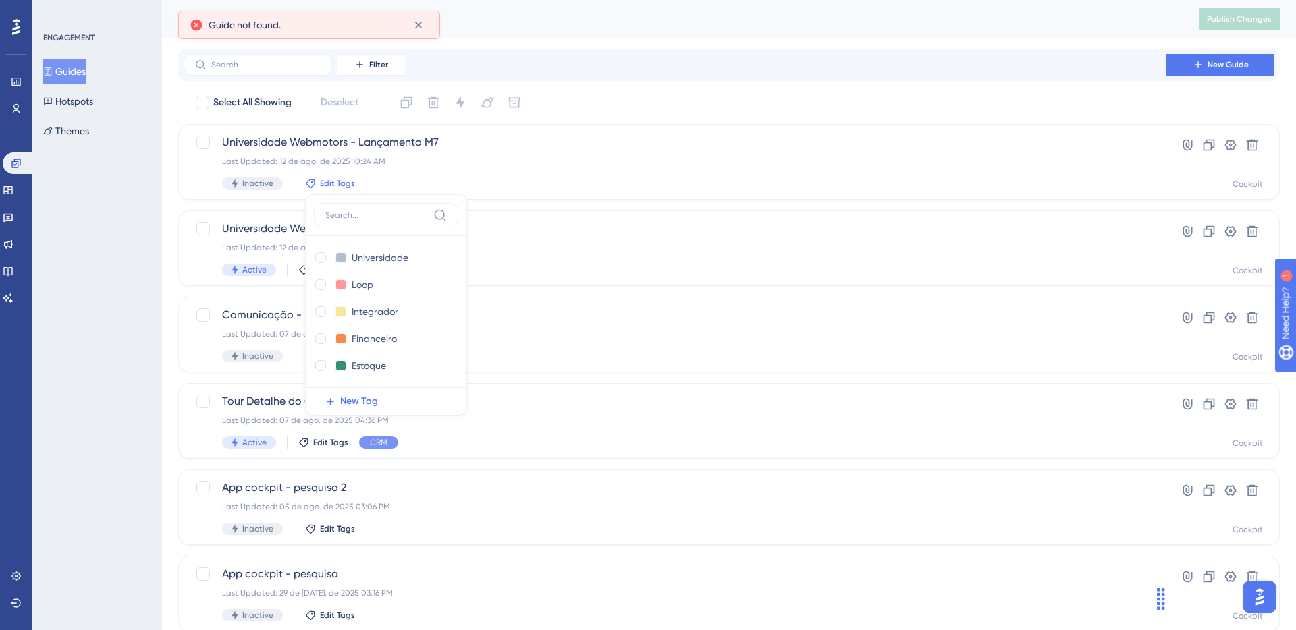
click at [139, 326] on div "ENGAGEMENT Guides Hotspots Themes" at bounding box center [97, 315] width 130 height 630
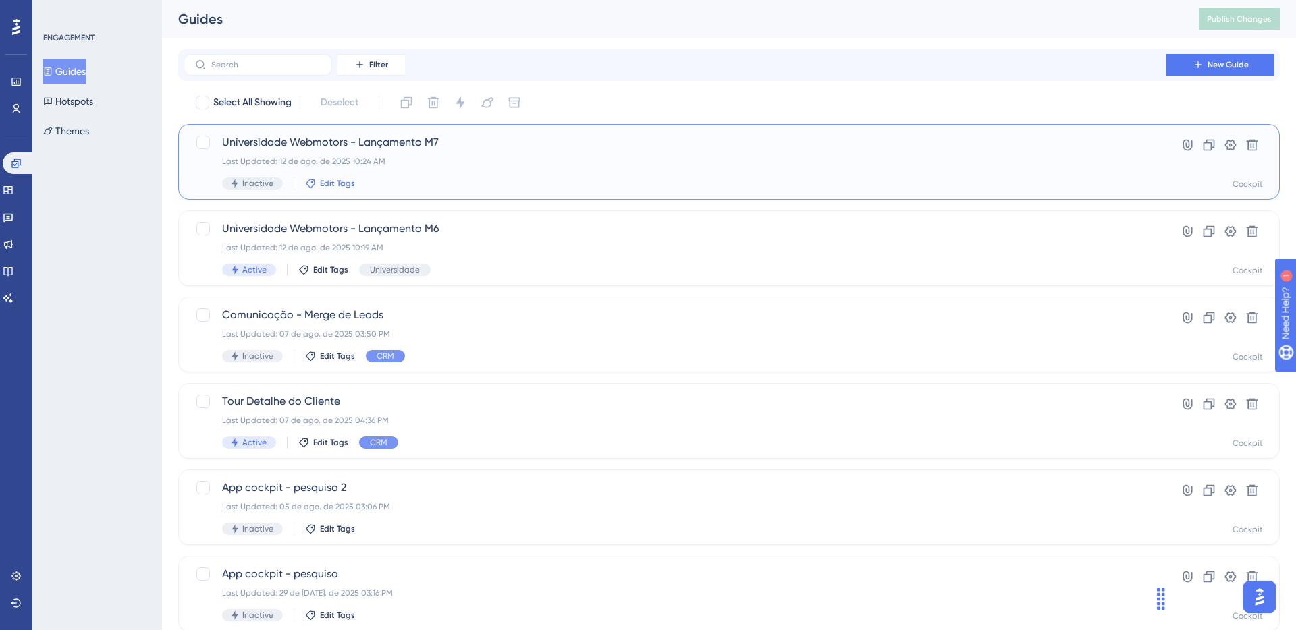
click at [336, 184] on span "Edit Tags" at bounding box center [337, 183] width 35 height 11
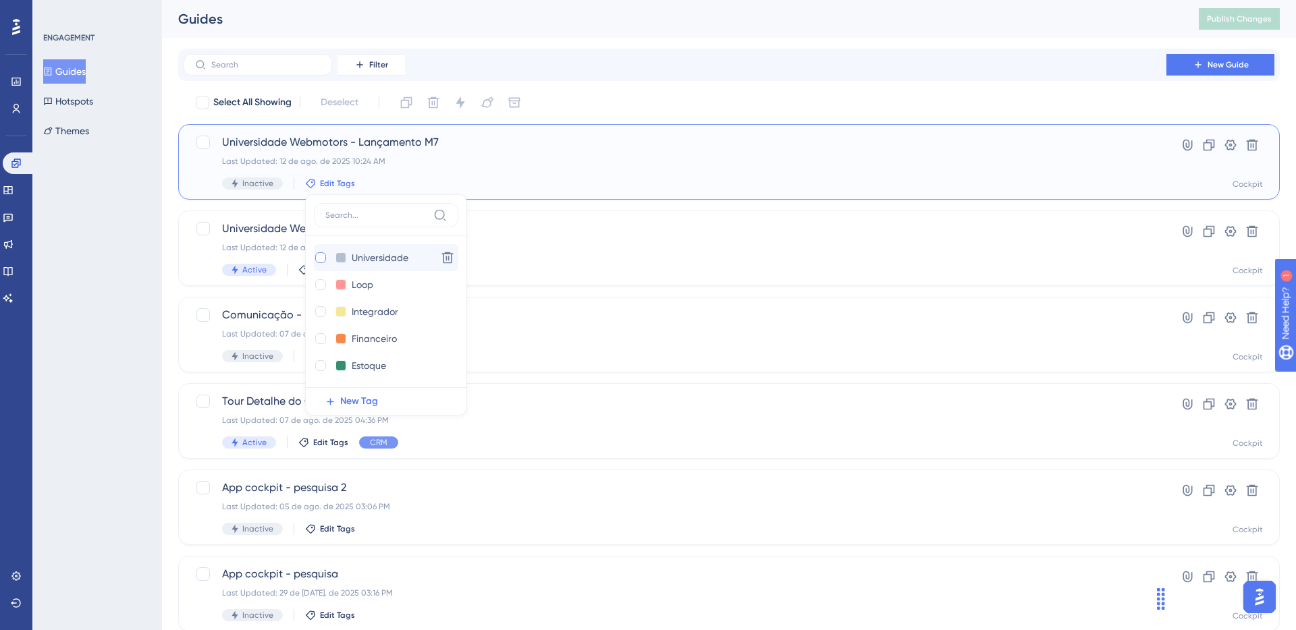
click at [314, 259] on div at bounding box center [320, 257] width 13 height 13
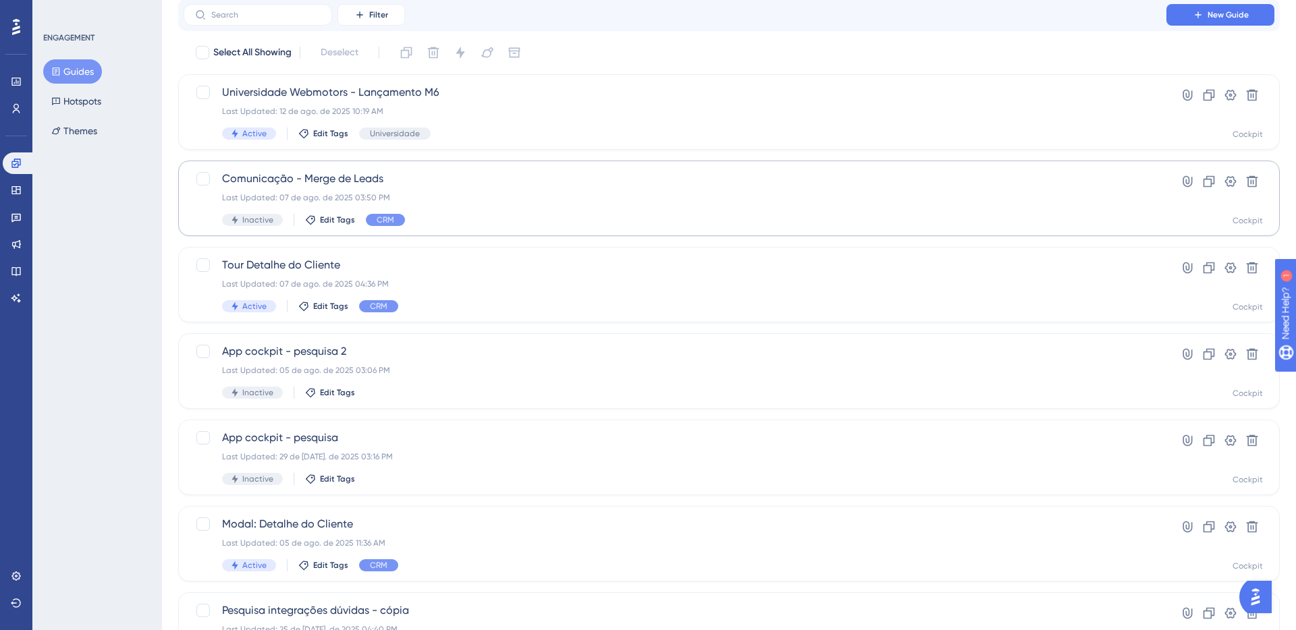
scroll to position [51, 0]
click at [11, 194] on icon at bounding box center [16, 190] width 11 height 11
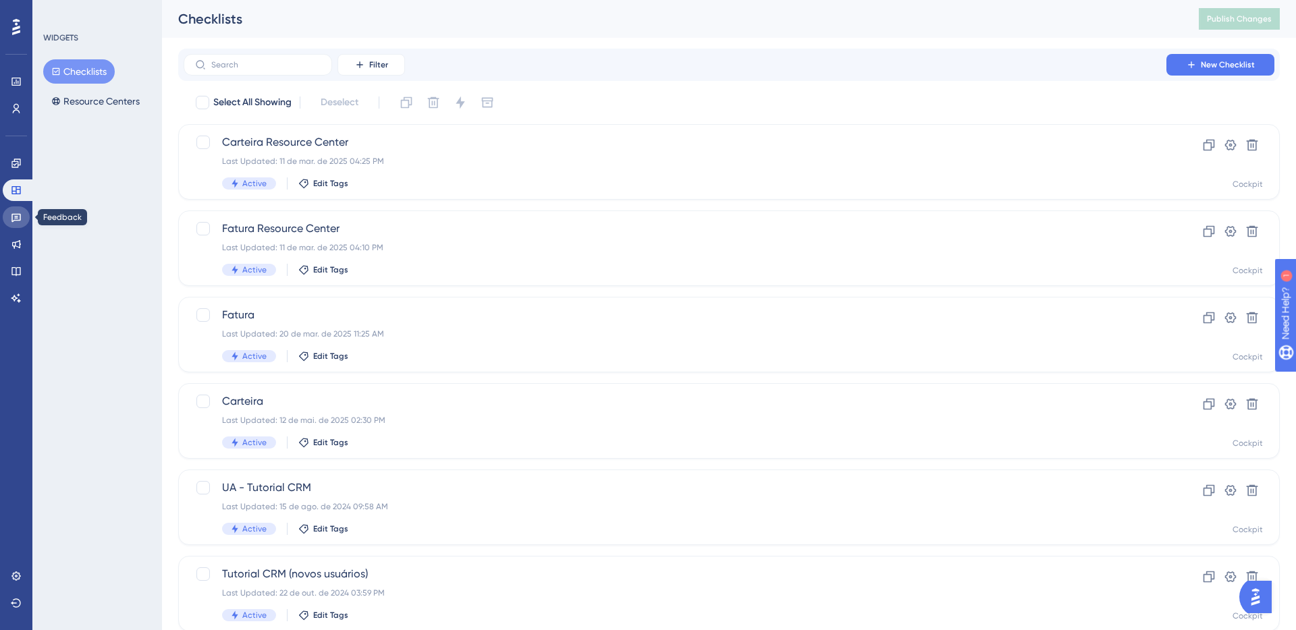
click at [12, 214] on icon at bounding box center [15, 218] width 9 height 9
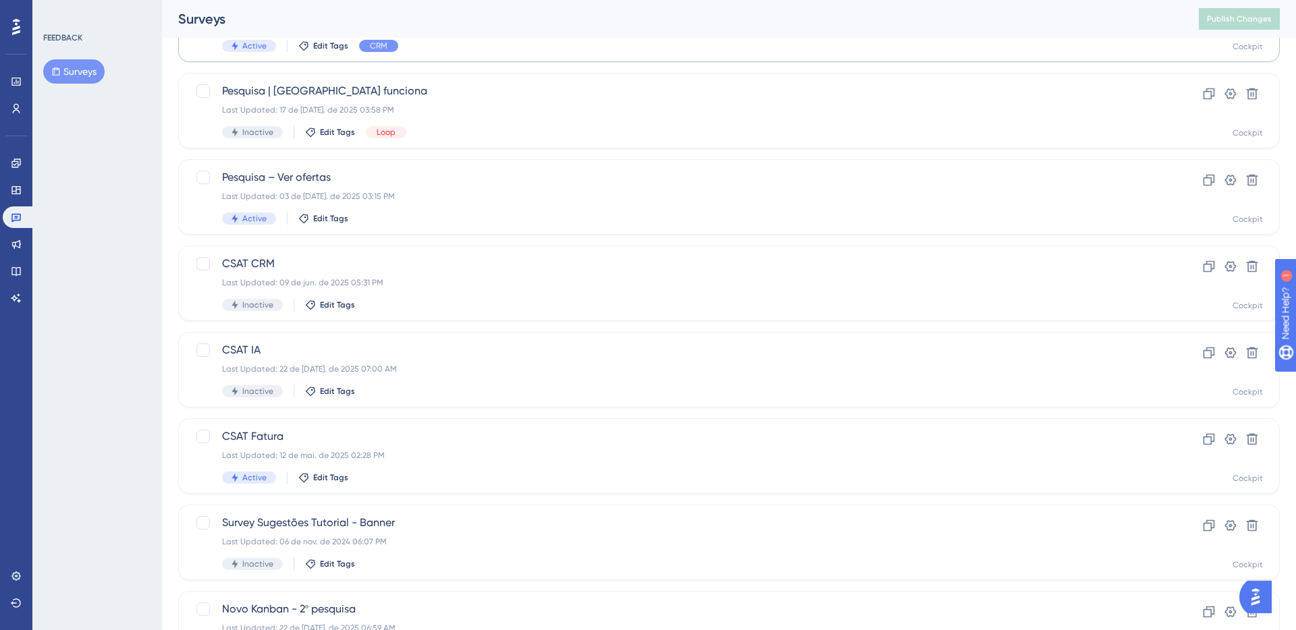
scroll to position [316, 0]
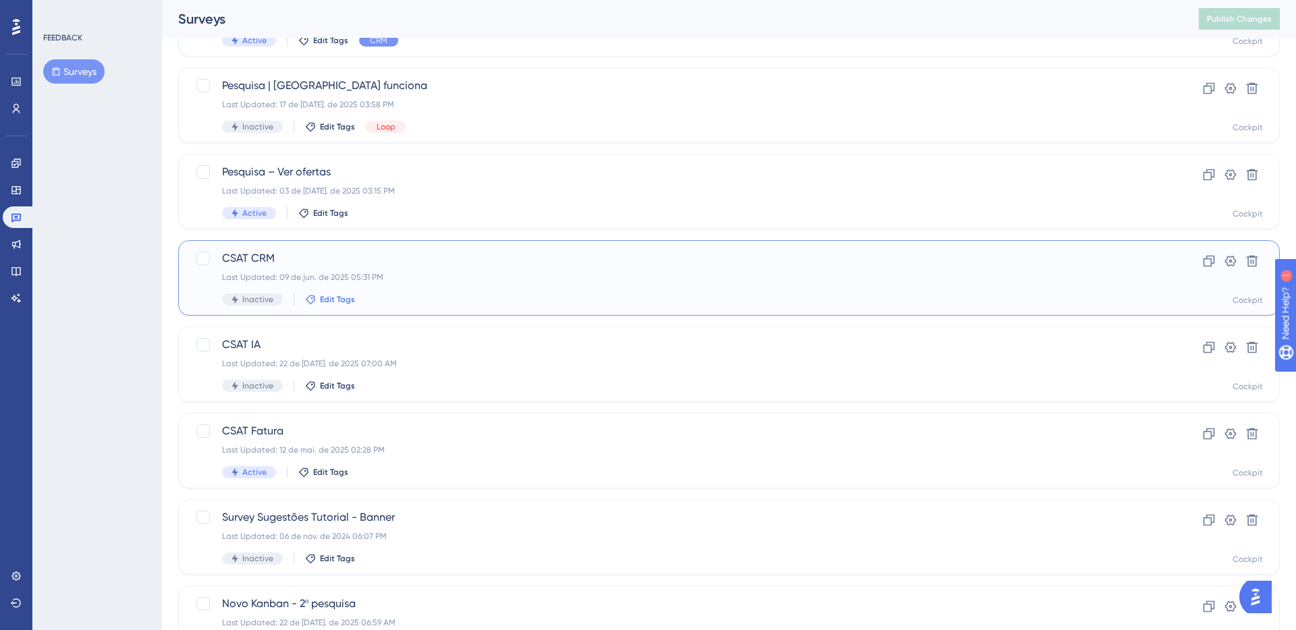
click at [339, 302] on span "Edit Tags" at bounding box center [337, 299] width 35 height 11
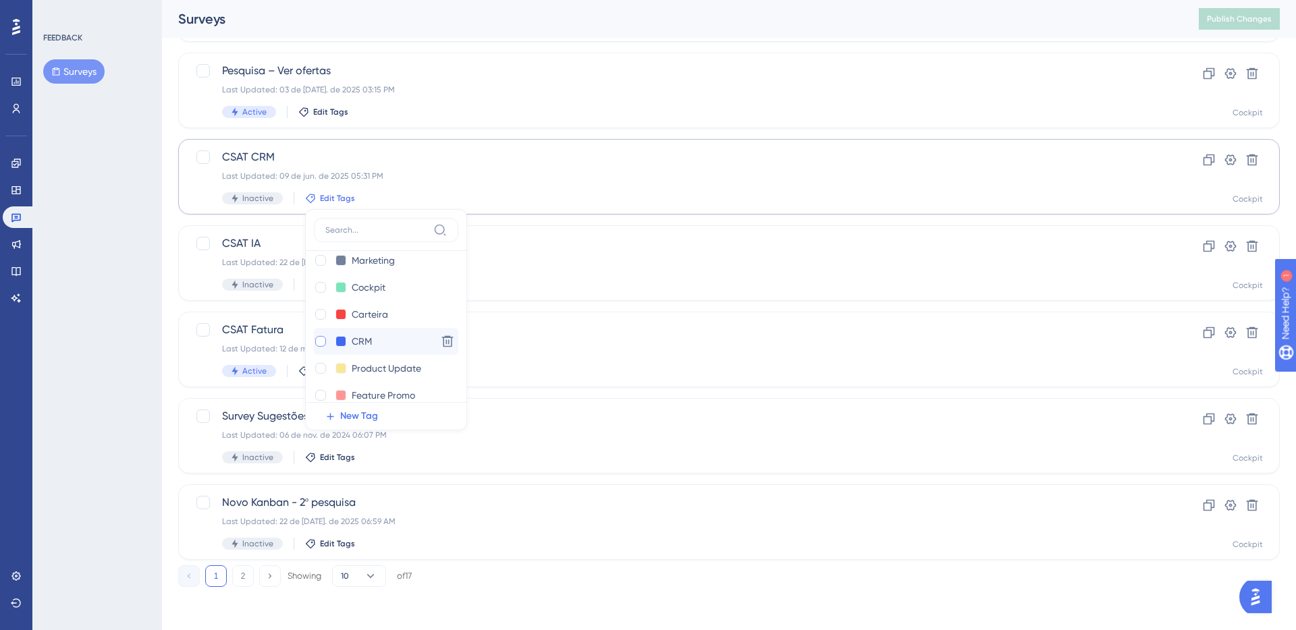
scroll to position [148, 0]
click at [324, 341] on div at bounding box center [320, 340] width 11 height 11
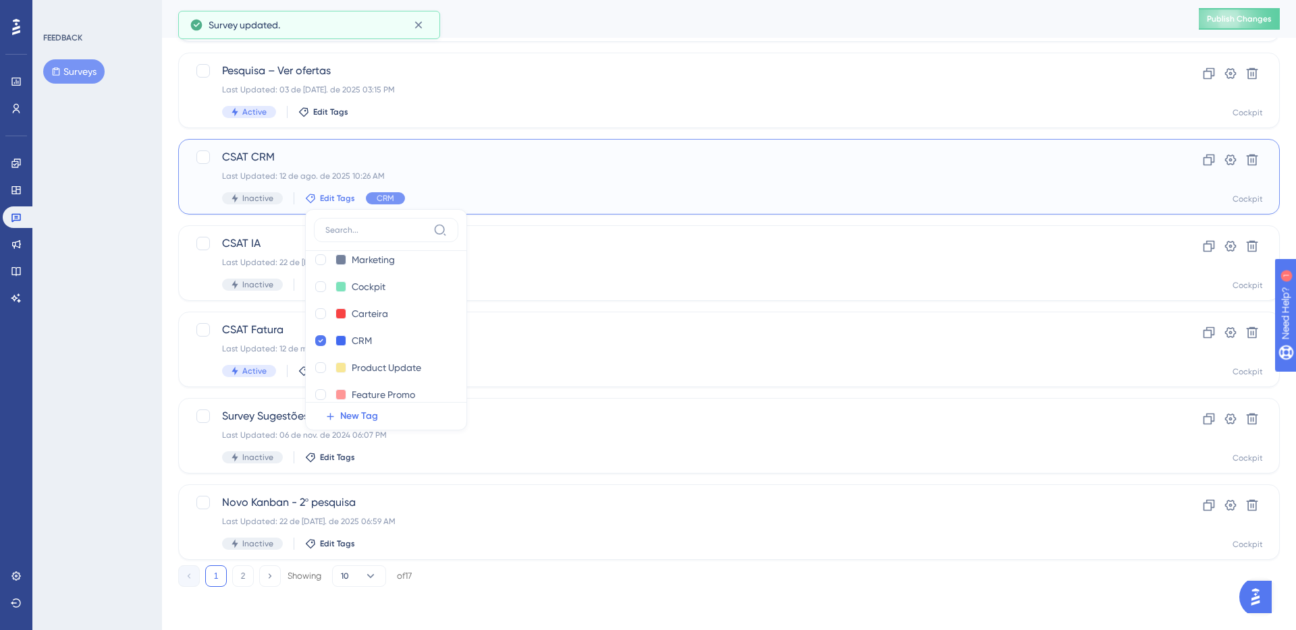
checkbox input "true"
click at [116, 270] on div "FEEDBACK Surveys" at bounding box center [97, 315] width 130 height 630
click at [345, 283] on span "Edit Tags" at bounding box center [337, 284] width 35 height 11
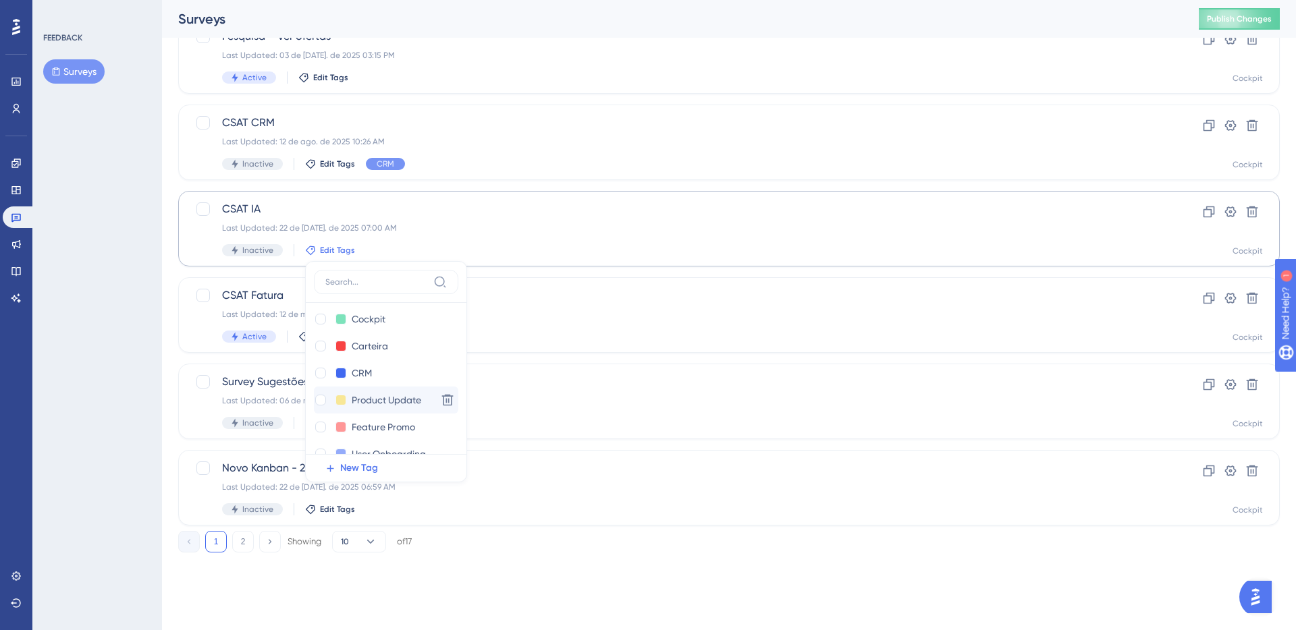
scroll to position [176, 0]
click at [321, 364] on div at bounding box center [320, 364] width 11 height 11
checkbox input "true"
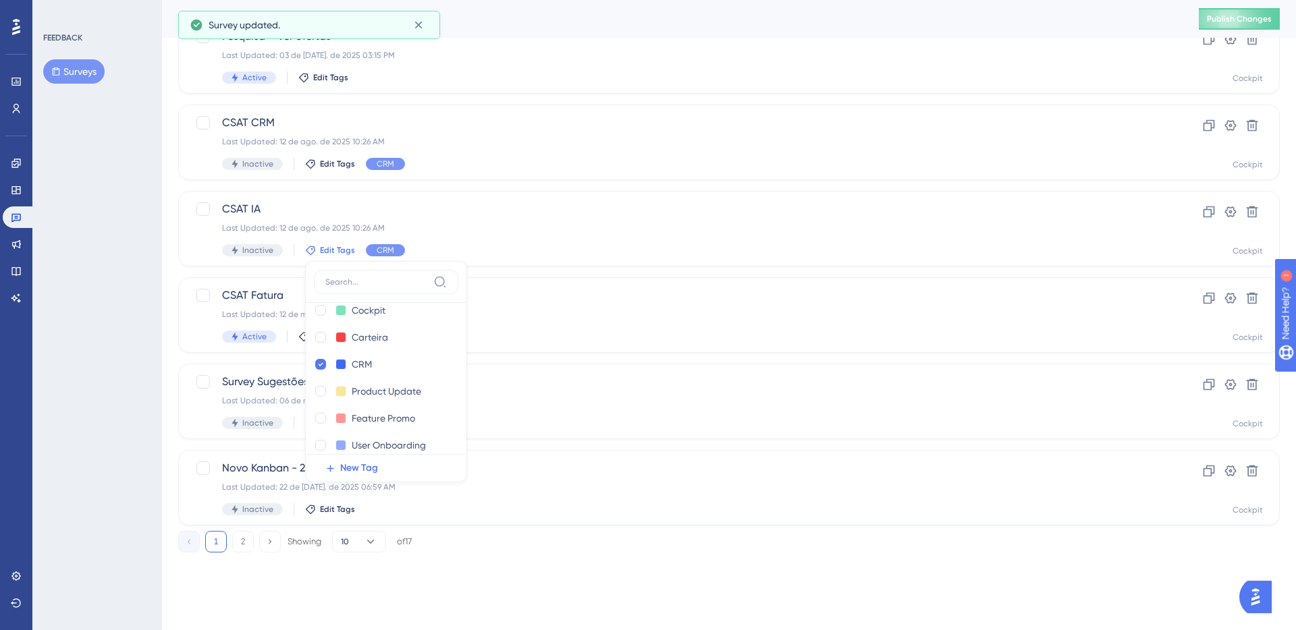
click at [160, 362] on div "FEEDBACK Surveys" at bounding box center [97, 315] width 130 height 630
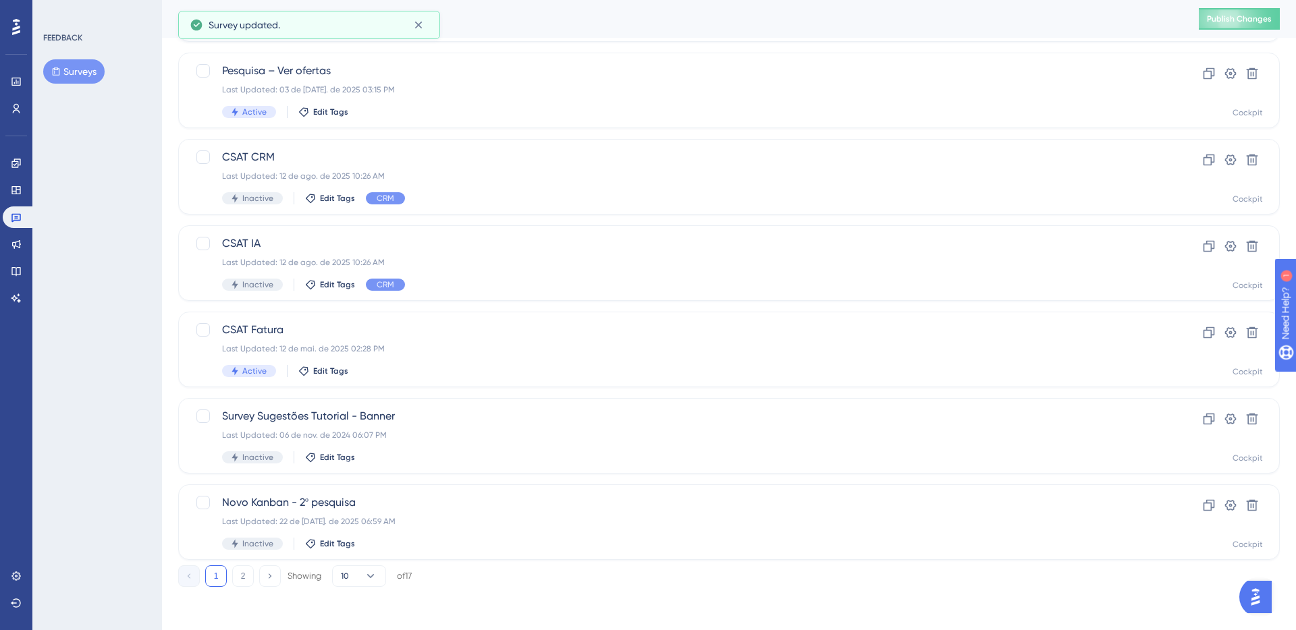
scroll to position [417, 0]
click at [323, 366] on span "Edit Tags" at bounding box center [330, 371] width 35 height 11
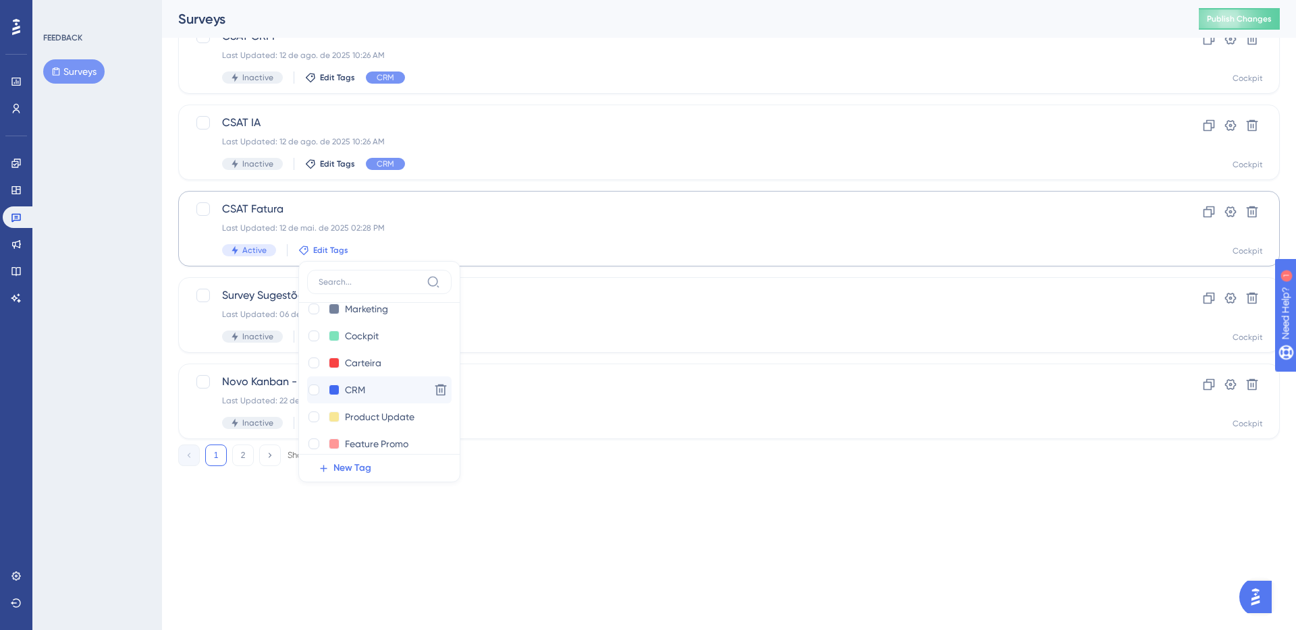
scroll to position [147, 0]
click at [161, 332] on div "FEEDBACK Surveys" at bounding box center [97, 315] width 130 height 630
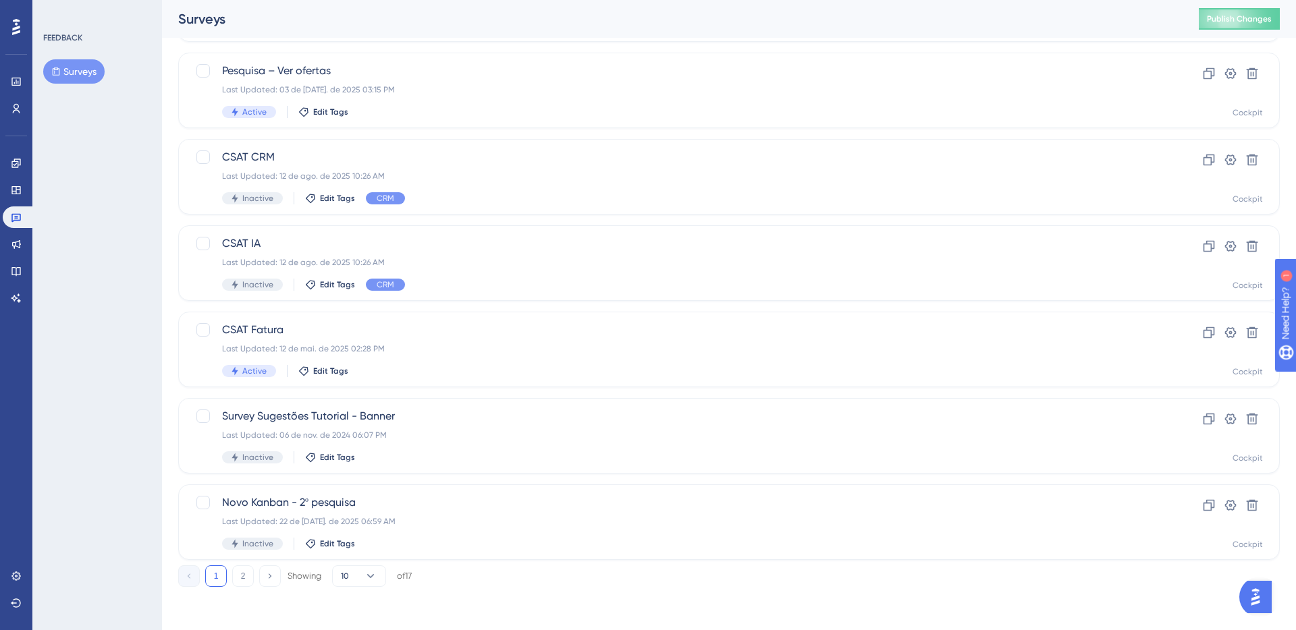
scroll to position [417, 0]
click at [334, 544] on span "Edit Tags" at bounding box center [337, 543] width 35 height 11
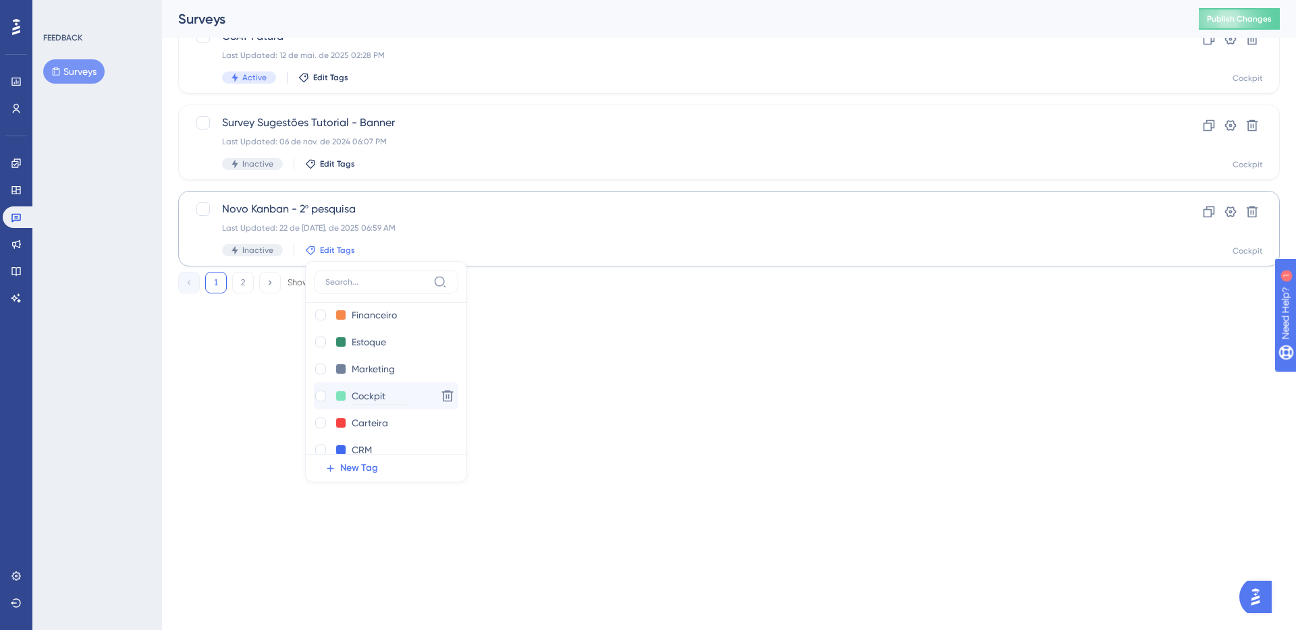
scroll to position [189, 0]
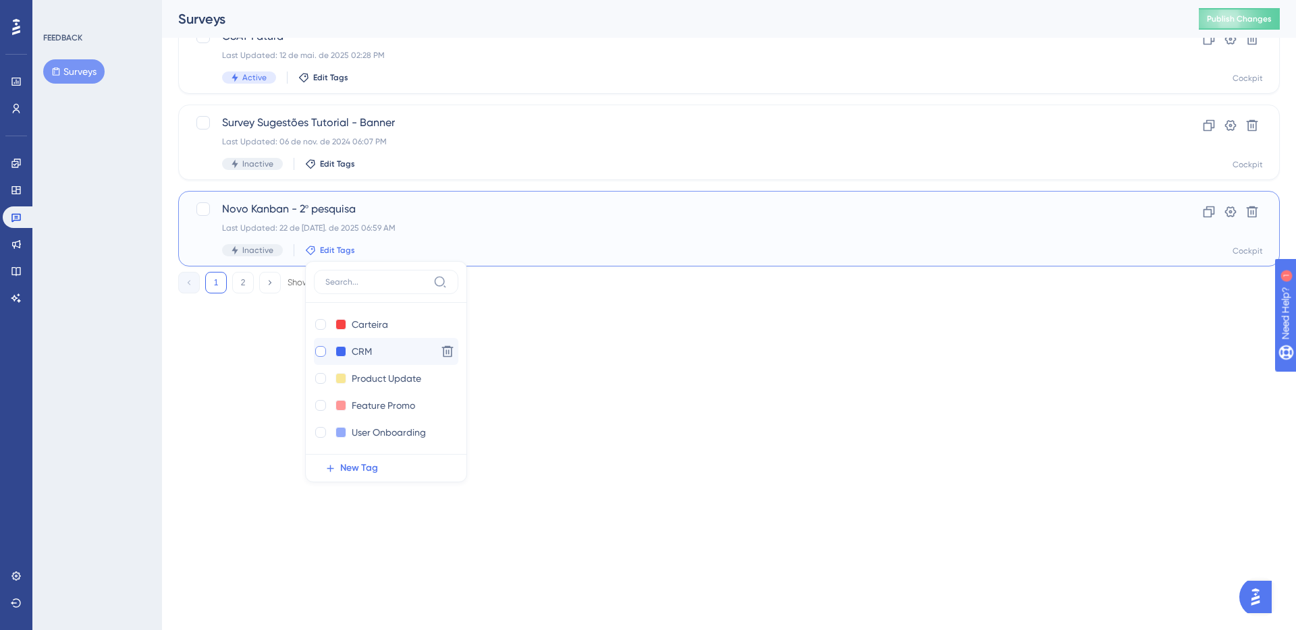
click at [318, 351] on div at bounding box center [320, 351] width 11 height 11
checkbox input "true"
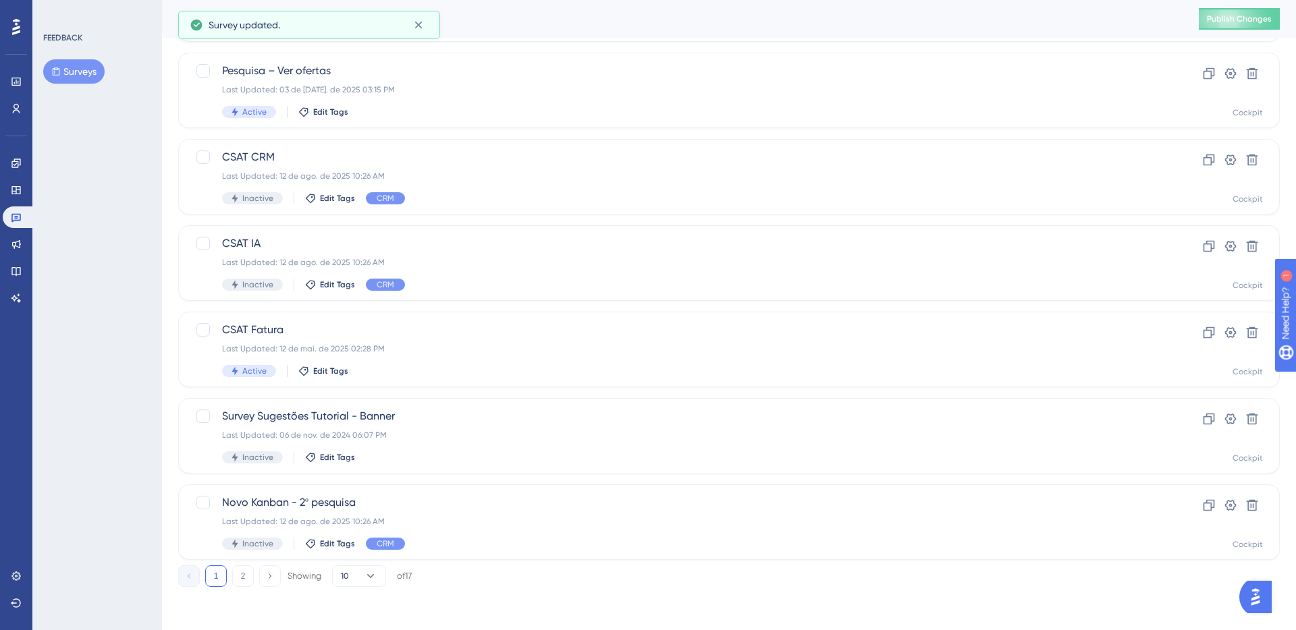
scroll to position [0, 0]
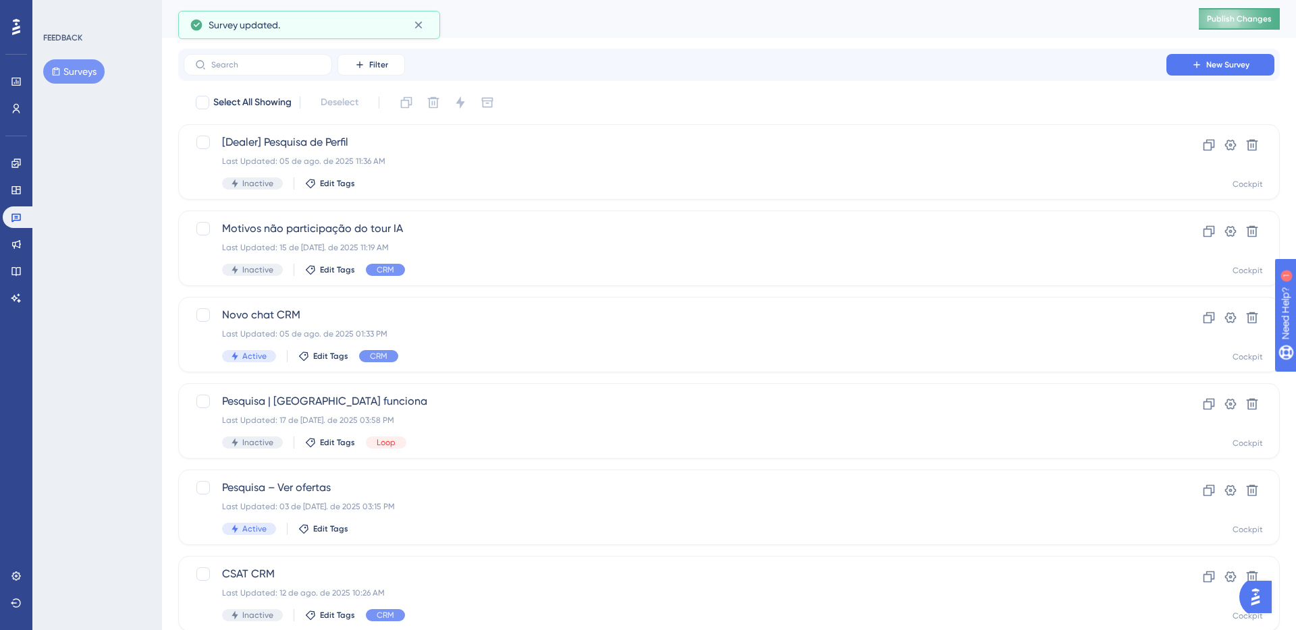
click at [1246, 17] on span "Publish Changes" at bounding box center [1238, 18] width 65 height 11
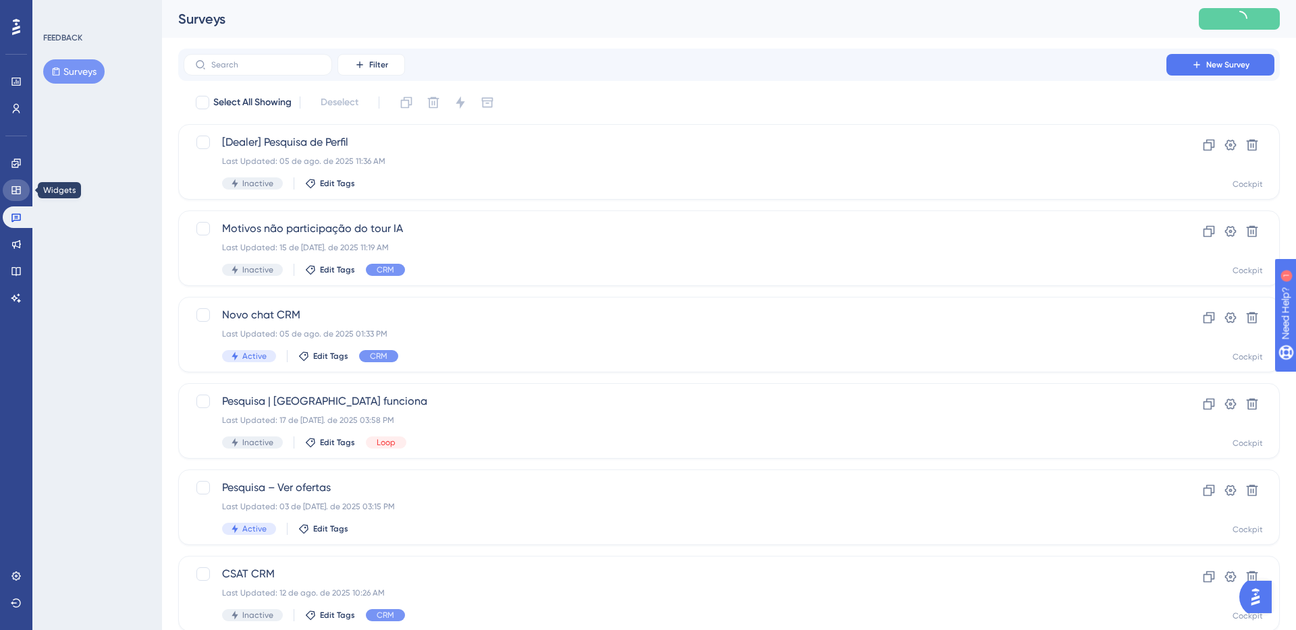
click at [16, 196] on link at bounding box center [16, 190] width 27 height 22
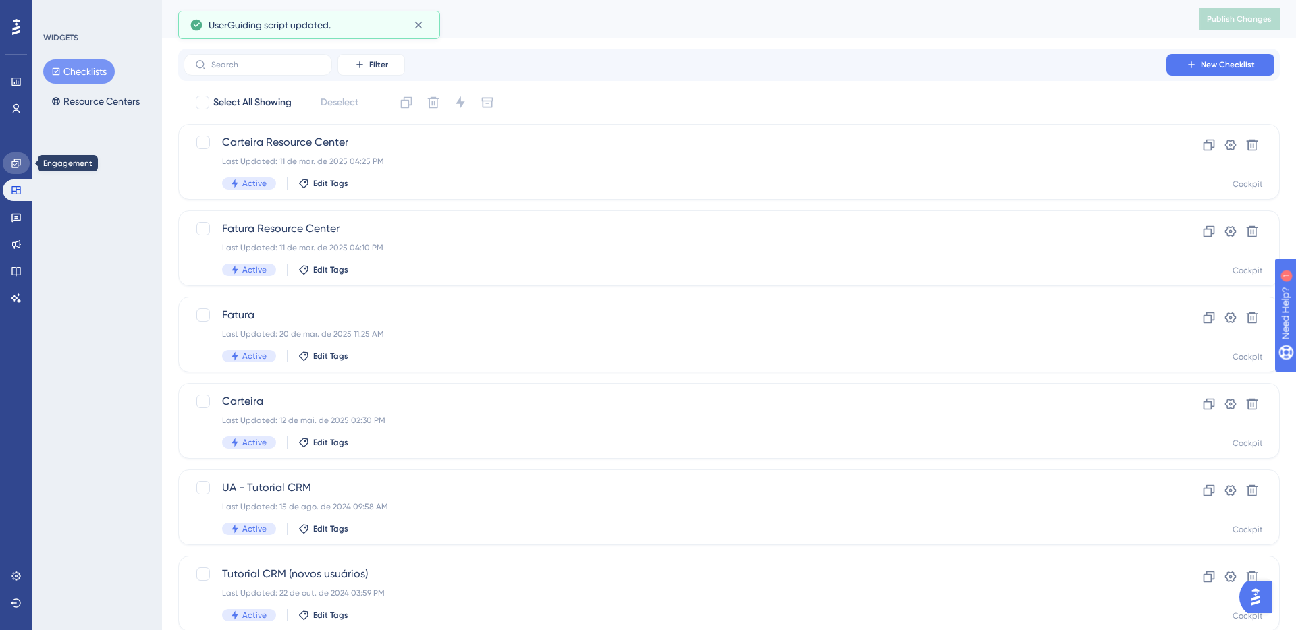
click at [23, 165] on link at bounding box center [16, 163] width 27 height 22
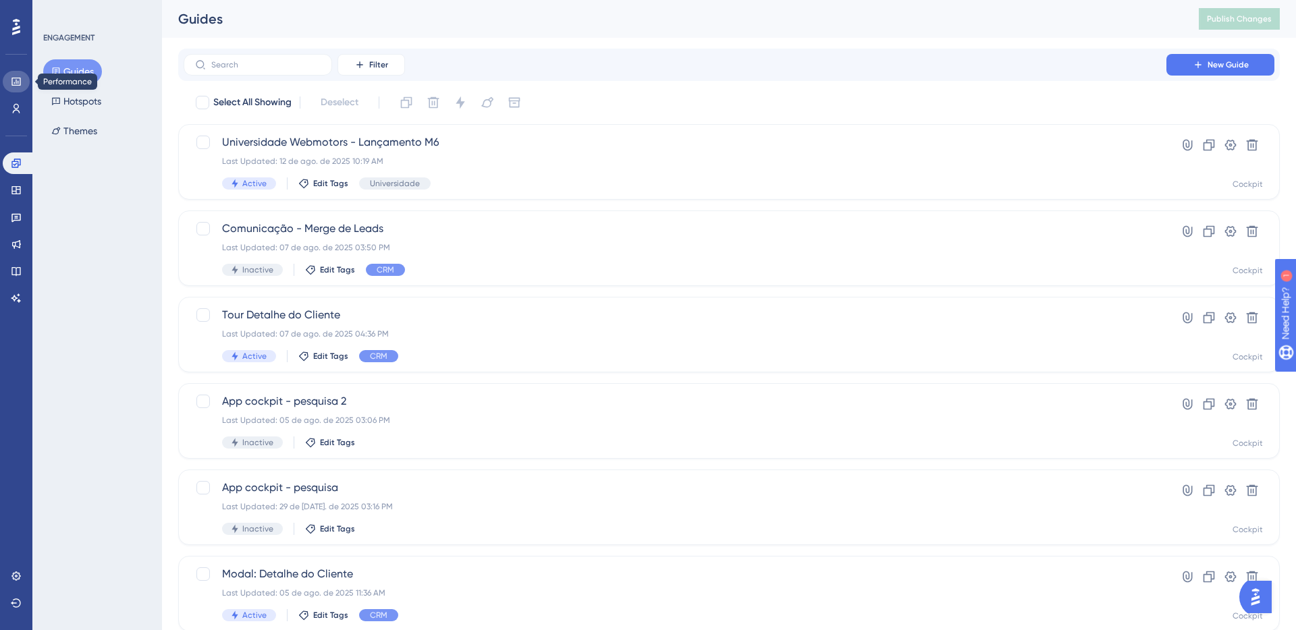
click at [26, 80] on link at bounding box center [16, 82] width 27 height 22
